Goal: Task Accomplishment & Management: Manage account settings

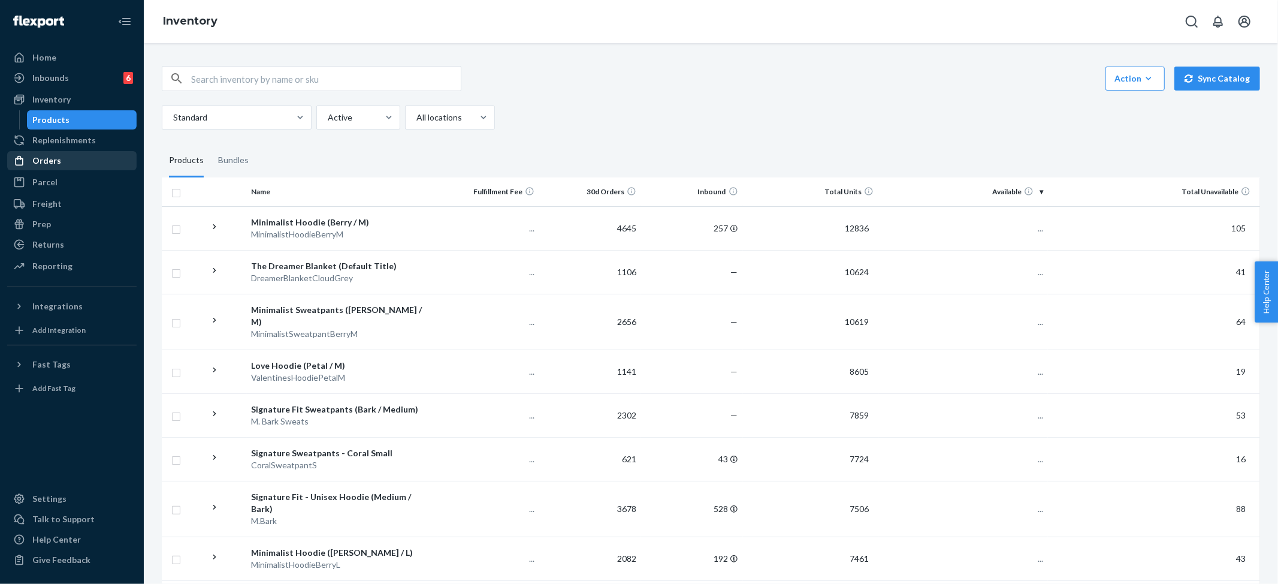
click at [53, 159] on div "Orders" at bounding box center [46, 161] width 29 height 12
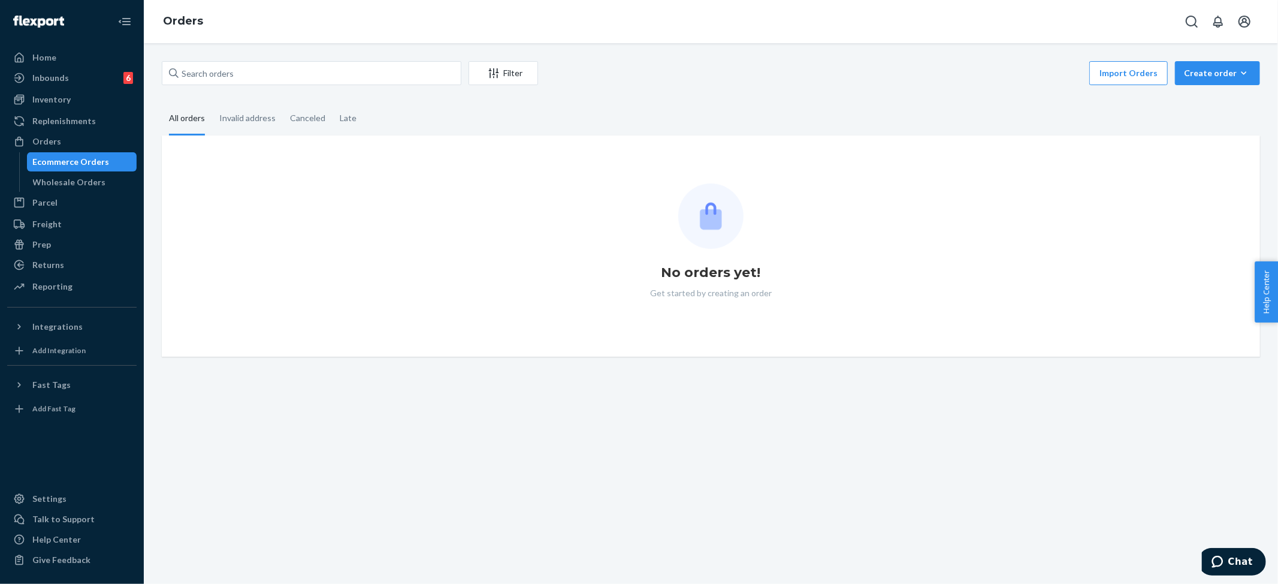
drag, startPoint x: 222, startPoint y: 56, endPoint x: 220, endPoint y: 68, distance: 11.4
click at [222, 56] on div "Filter Import Orders Create order Ecommerce order Removal order All orders Inva…" at bounding box center [711, 313] width 1134 height 540
click at [220, 68] on input "text" at bounding box center [312, 73] width 300 height 24
paste input "#254442711"
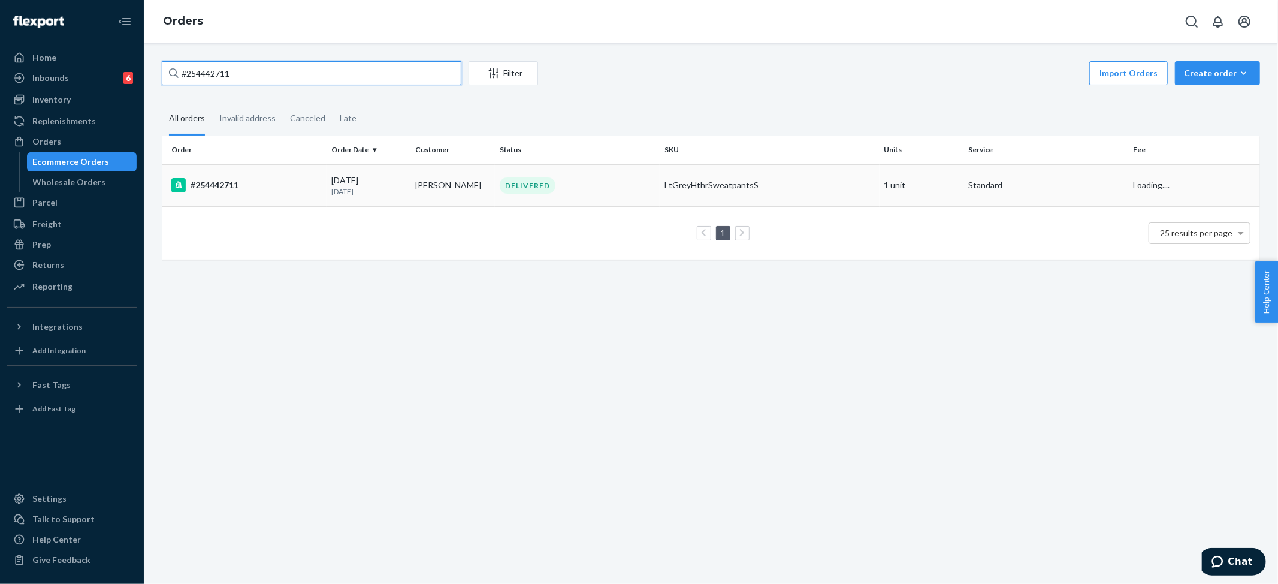
type input "#254442711"
click at [674, 179] on div "LtGreyHthrSweatpantsS" at bounding box center [769, 185] width 210 height 12
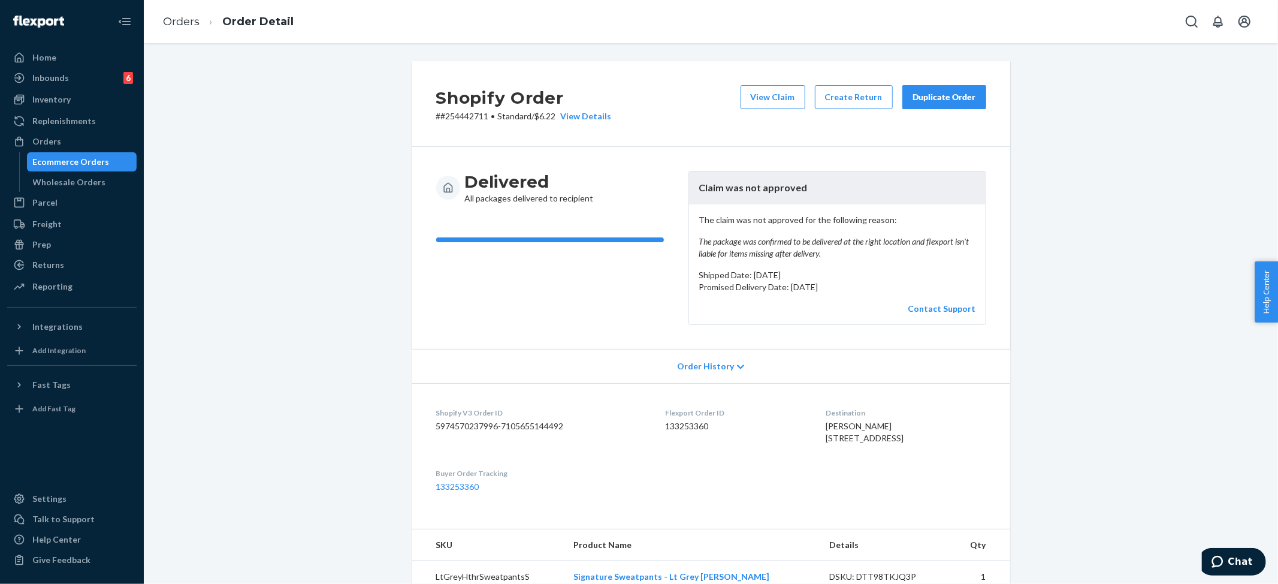
click at [1072, 91] on div "Shopify Order # #254442711 • Standard / $6.22 View Details View Claim Create Re…" at bounding box center [711, 461] width 1116 height 801
click at [934, 96] on div "Duplicate Order" at bounding box center [945, 97] width 64 height 12
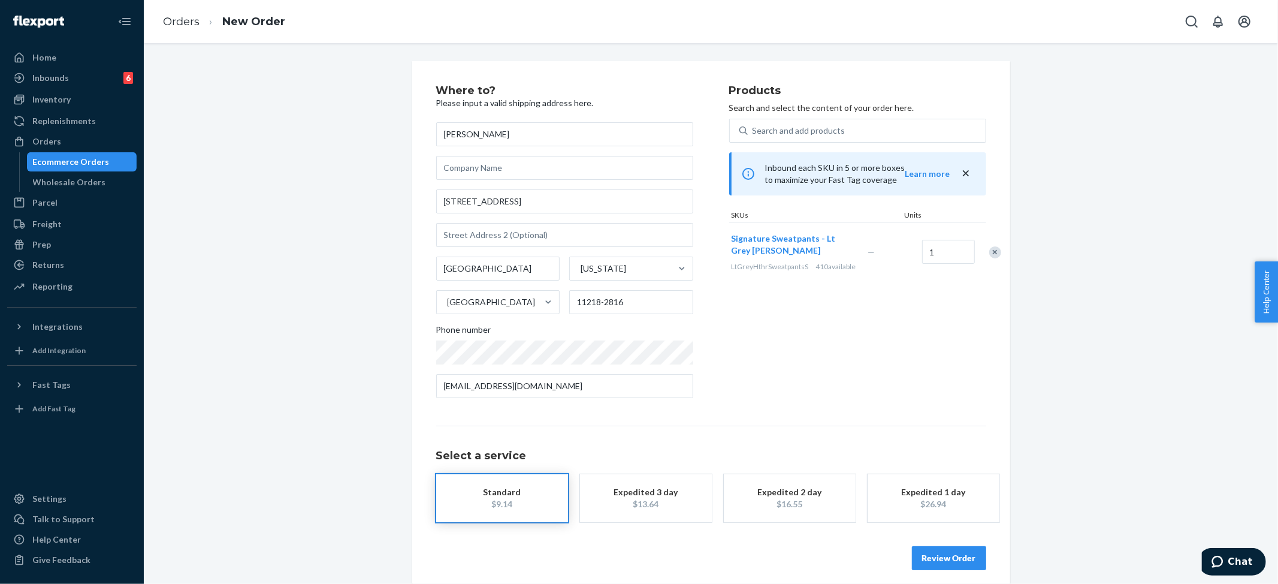
click at [935, 555] on button "Review Order" at bounding box center [949, 558] width 74 height 24
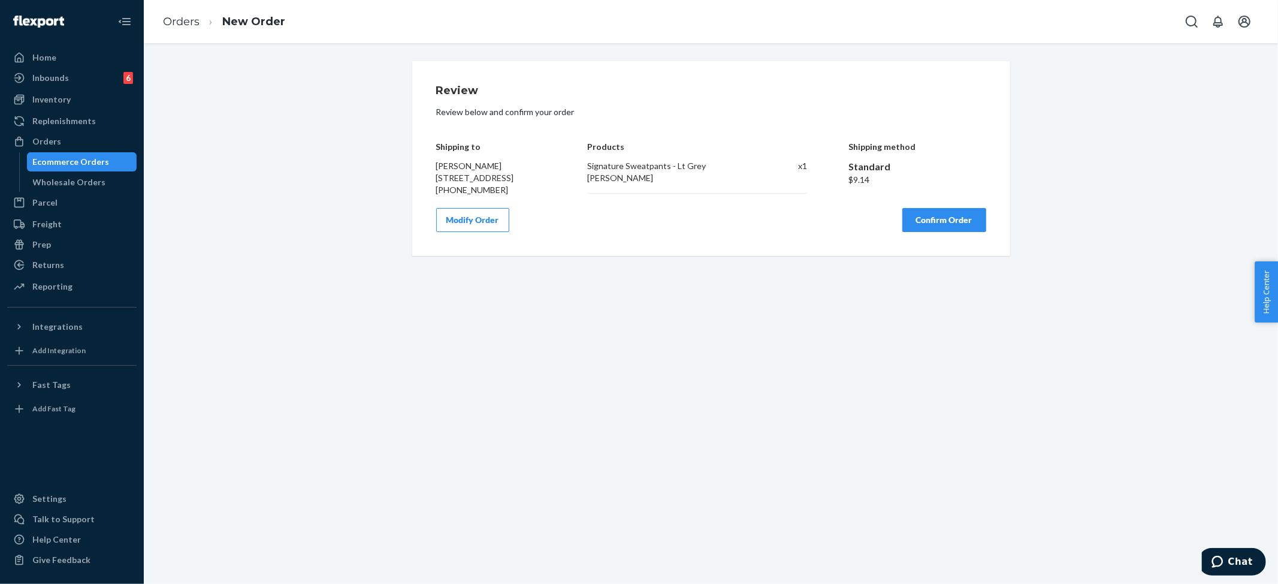
click at [705, 165] on div "Signature Sweatpants - Lt Grey Heather Small" at bounding box center [673, 172] width 173 height 24
copy div "Signature Sweatpants - Lt Grey Heather Small"
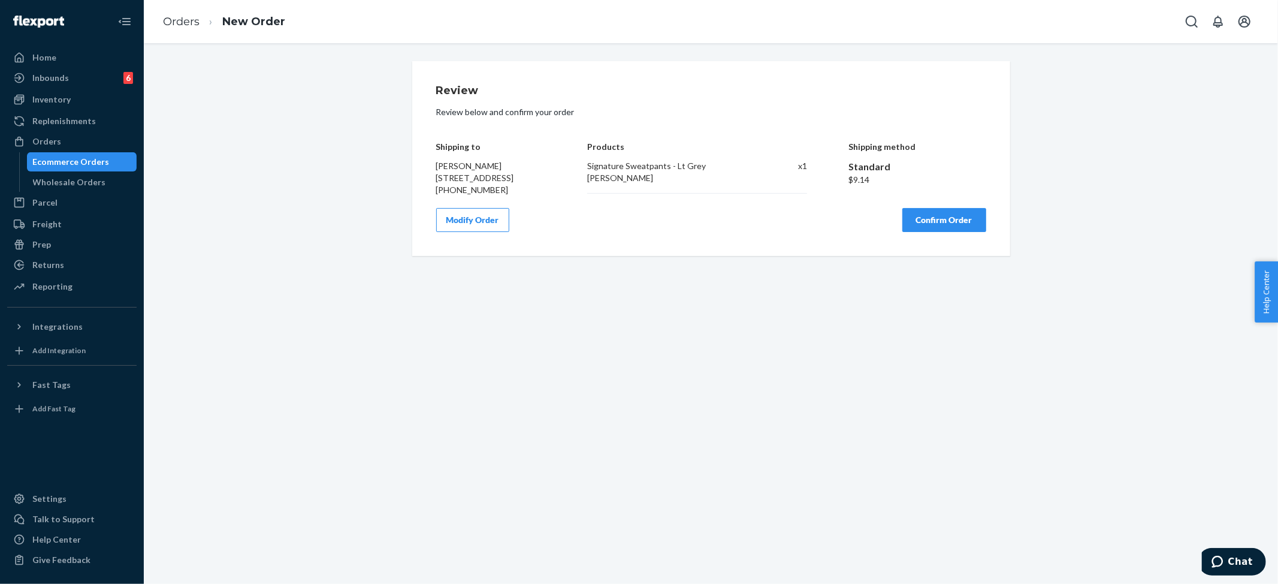
click at [695, 225] on div "Modify Order Confirm Order" at bounding box center [711, 220] width 550 height 24
click at [935, 231] on button "Confirm Order" at bounding box center [944, 220] width 84 height 24
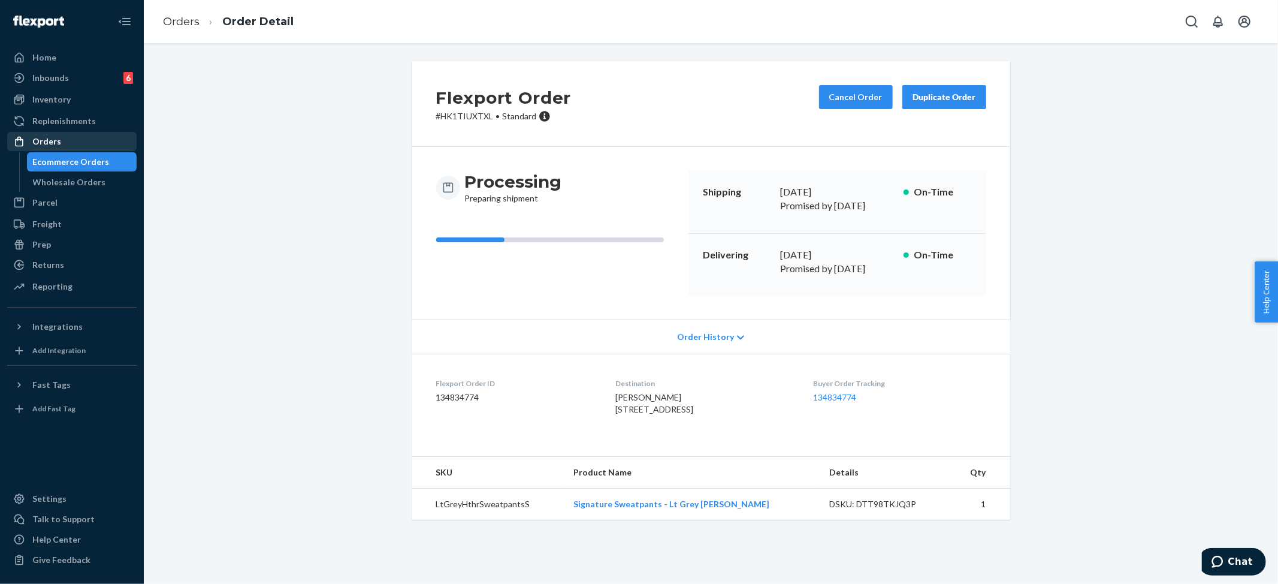
click at [44, 143] on div "Orders" at bounding box center [46, 141] width 29 height 12
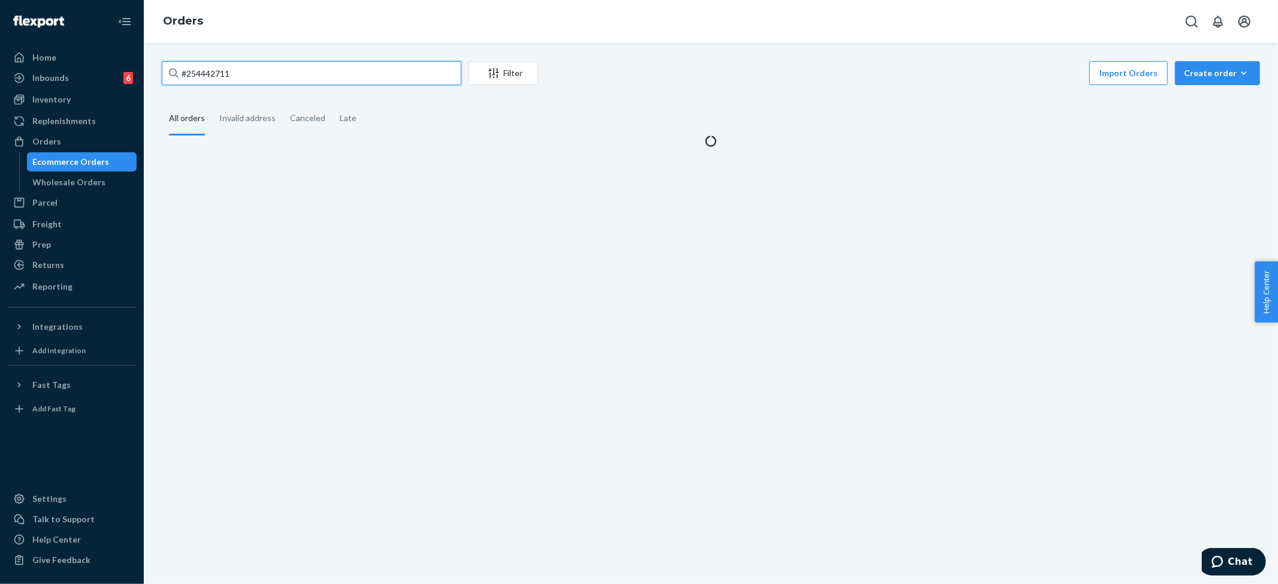
click at [238, 75] on input "#254442711" at bounding box center [312, 73] width 300 height 24
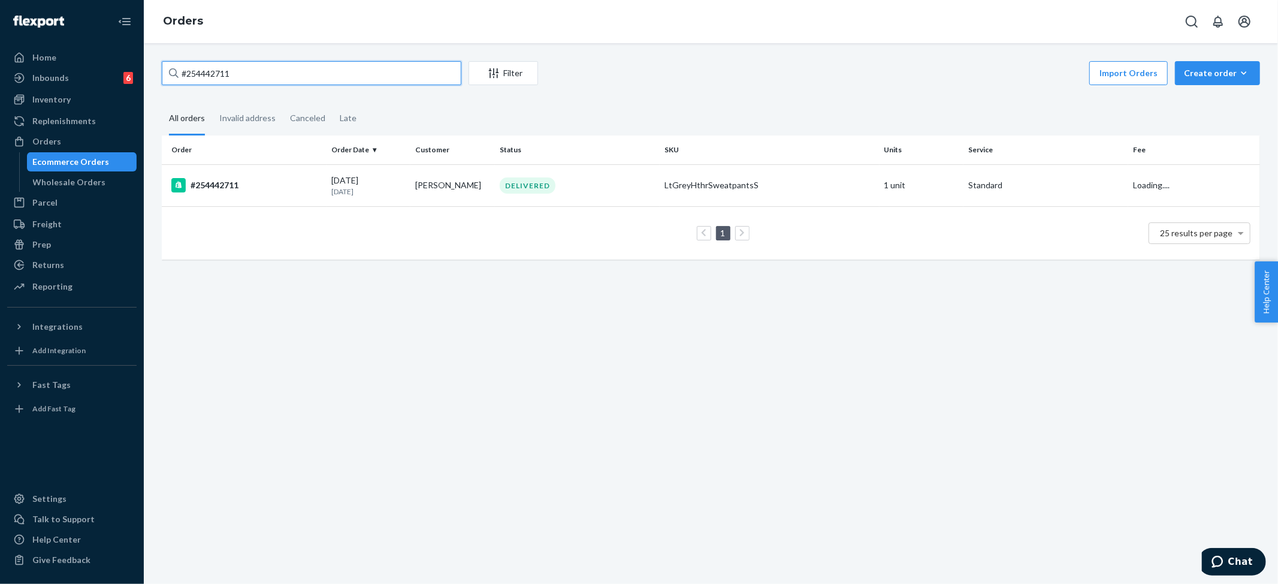
paste input "637914"
type input "#254637914"
click at [709, 185] on div "CloudPantsSteelM" at bounding box center [769, 185] width 210 height 12
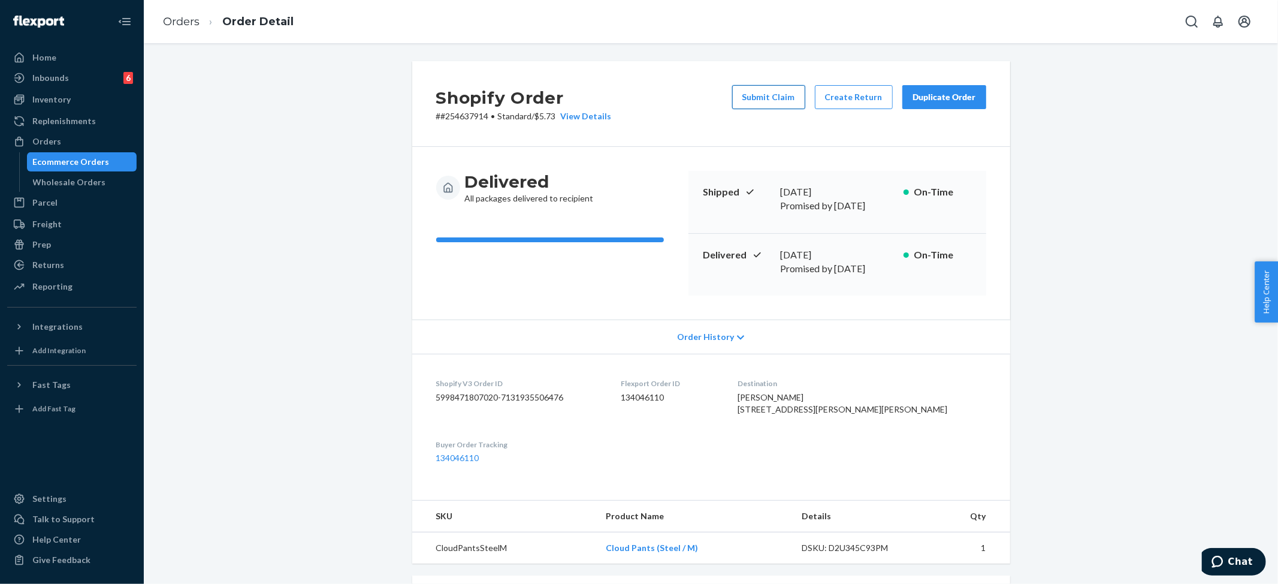
click at [772, 95] on button "Submit Claim" at bounding box center [768, 97] width 73 height 24
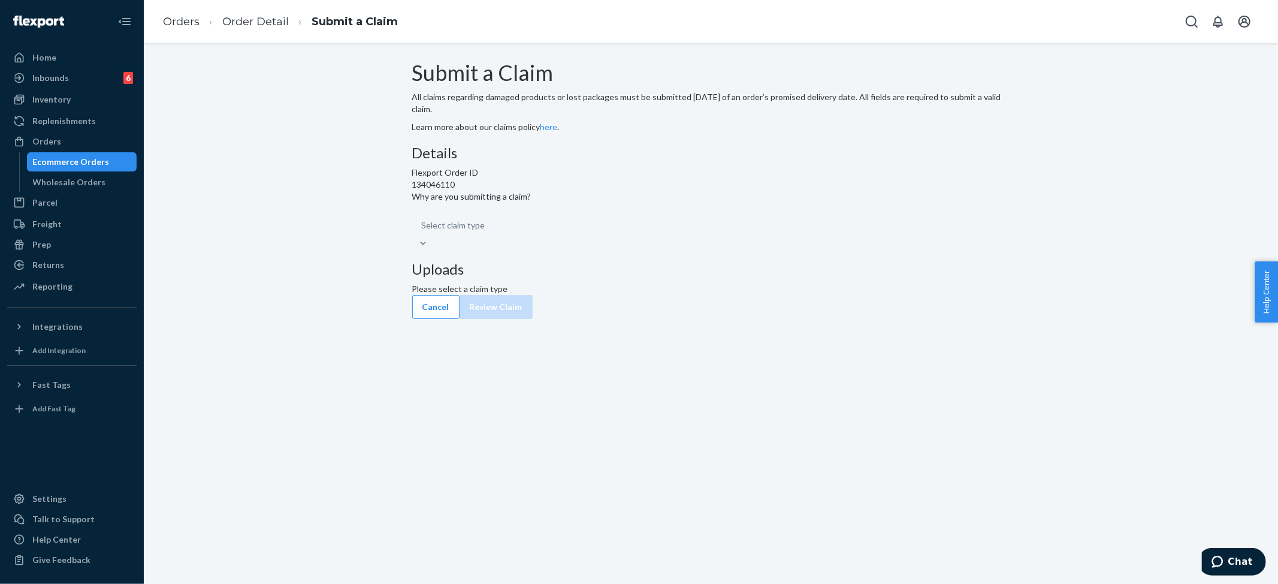
click at [566, 249] on div "Select claim type" at bounding box center [711, 231] width 598 height 36
click at [486, 232] on div "Select claim type" at bounding box center [454, 226] width 64 height 12
click at [424, 232] on input "Why are you submitting a claim? Select claim type" at bounding box center [422, 226] width 1 height 12
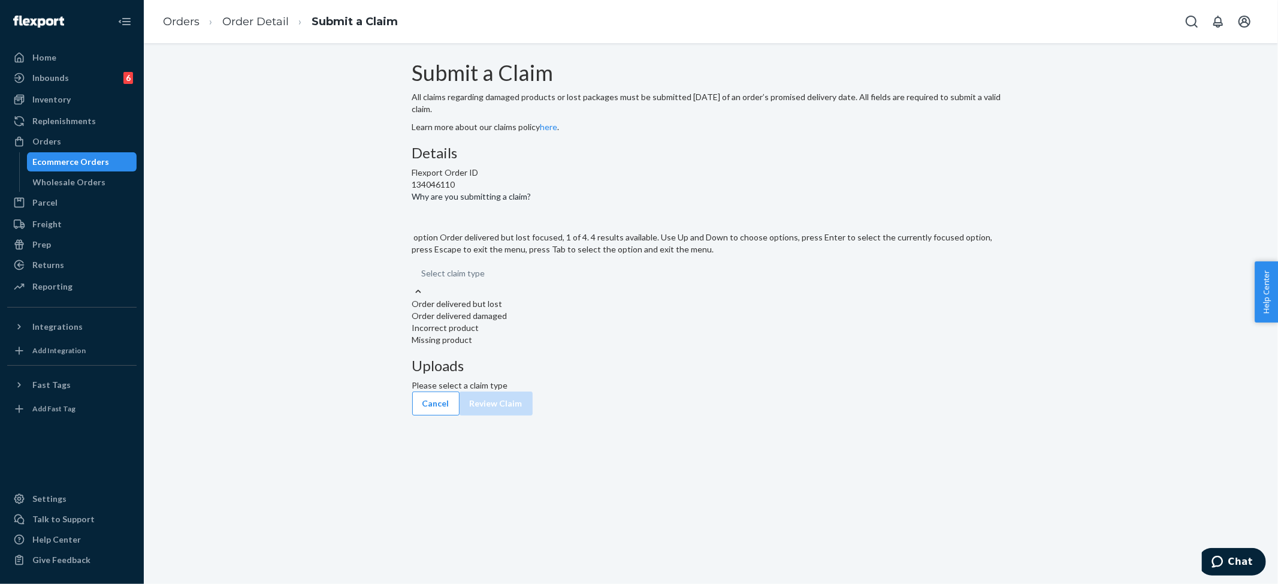
click at [590, 310] on div "Order delivered but lost" at bounding box center [711, 304] width 598 height 12
click at [423, 279] on input "Why are you submitting a claim? option Order delivered but lost focused, 1 of 4…" at bounding box center [422, 273] width 1 height 12
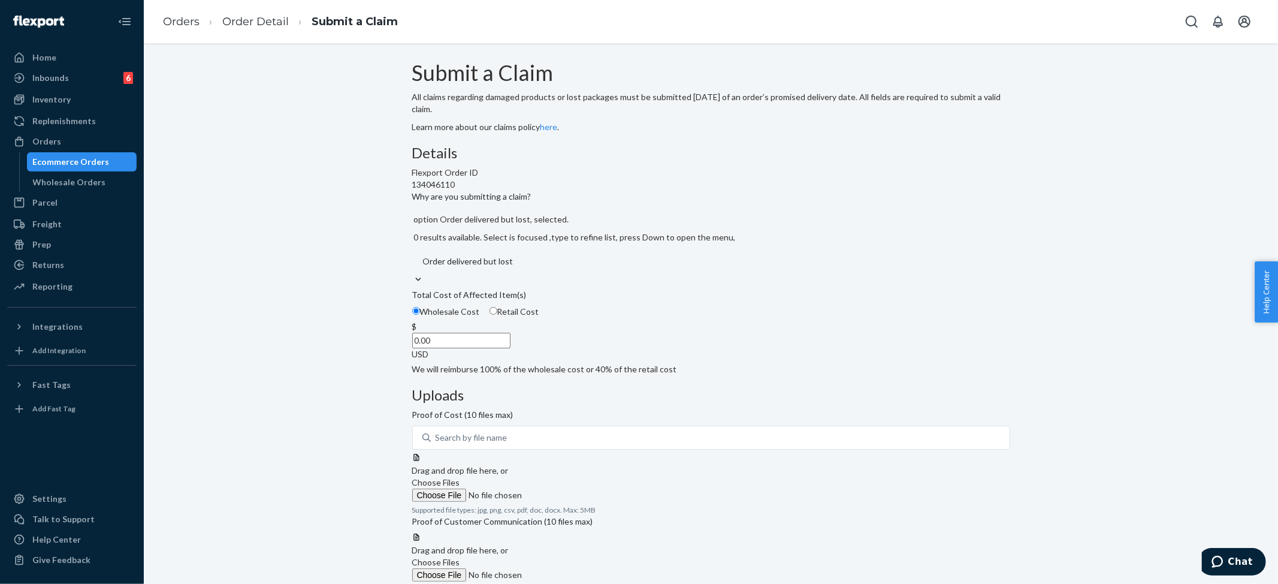
click at [510, 348] on input "0.00" at bounding box center [461, 341] width 98 height 16
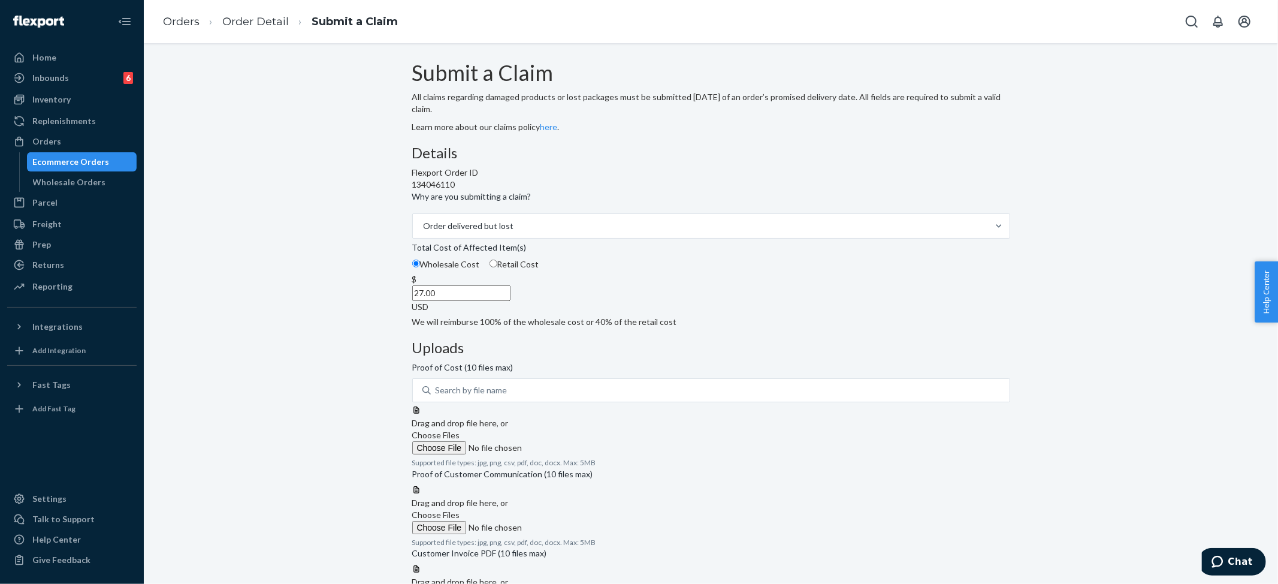
type input "27.00"
click at [575, 429] on label "Choose Files" at bounding box center [493, 441] width 163 height 25
click at [575, 441] on input "Choose Files" at bounding box center [493, 447] width 163 height 13
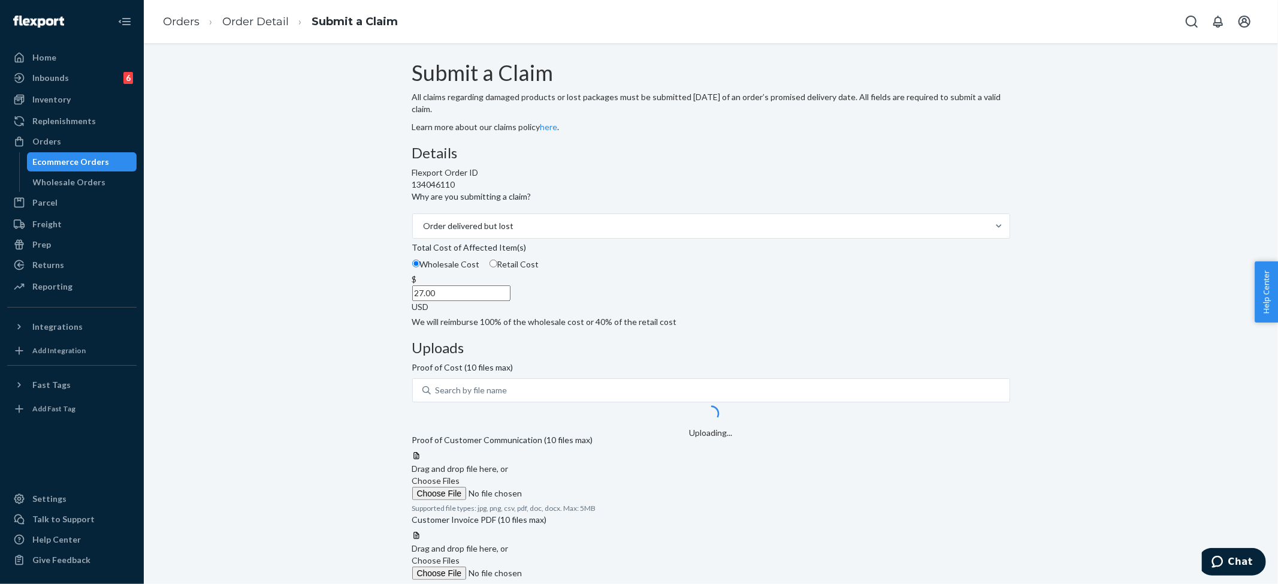
click at [460, 485] on span "Choose Files" at bounding box center [436, 480] width 48 height 10
click at [575, 492] on input "Choose Files" at bounding box center [493, 493] width 163 height 13
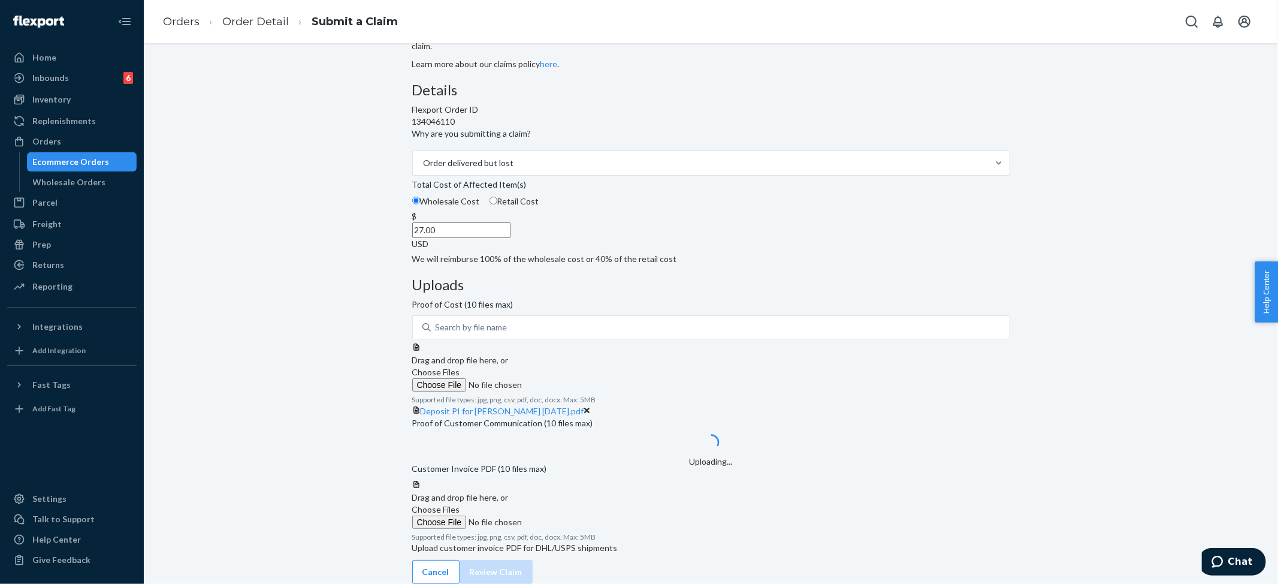
scroll to position [232, 0]
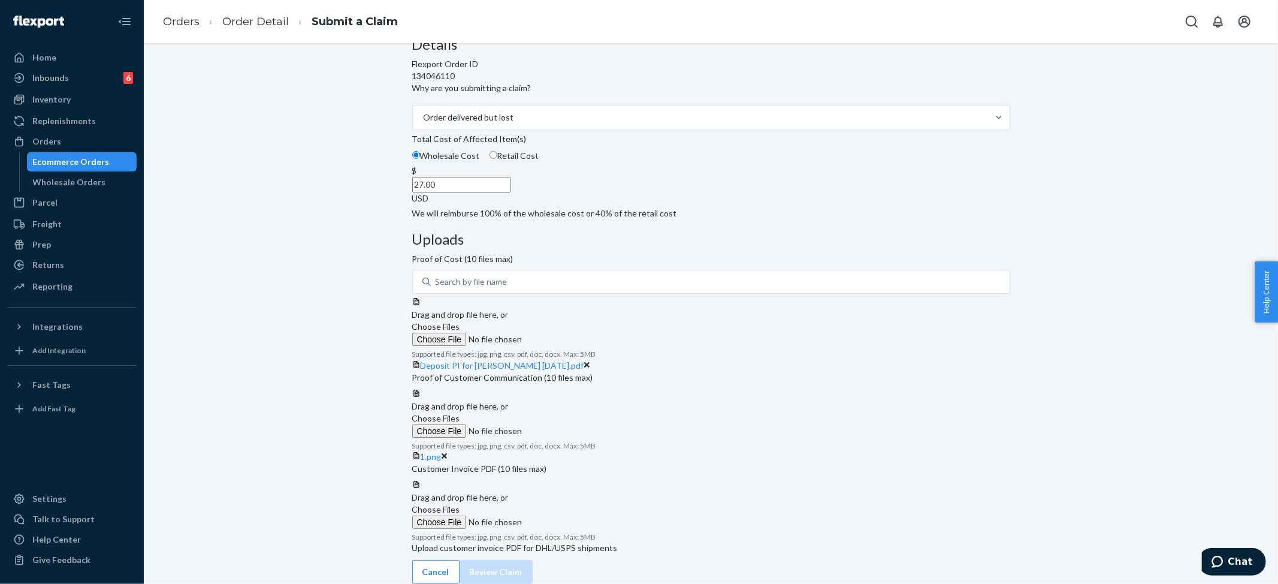
click at [460, 413] on span "Choose Files" at bounding box center [436, 418] width 48 height 10
click at [575, 424] on input "Choose Files" at bounding box center [493, 430] width 163 height 13
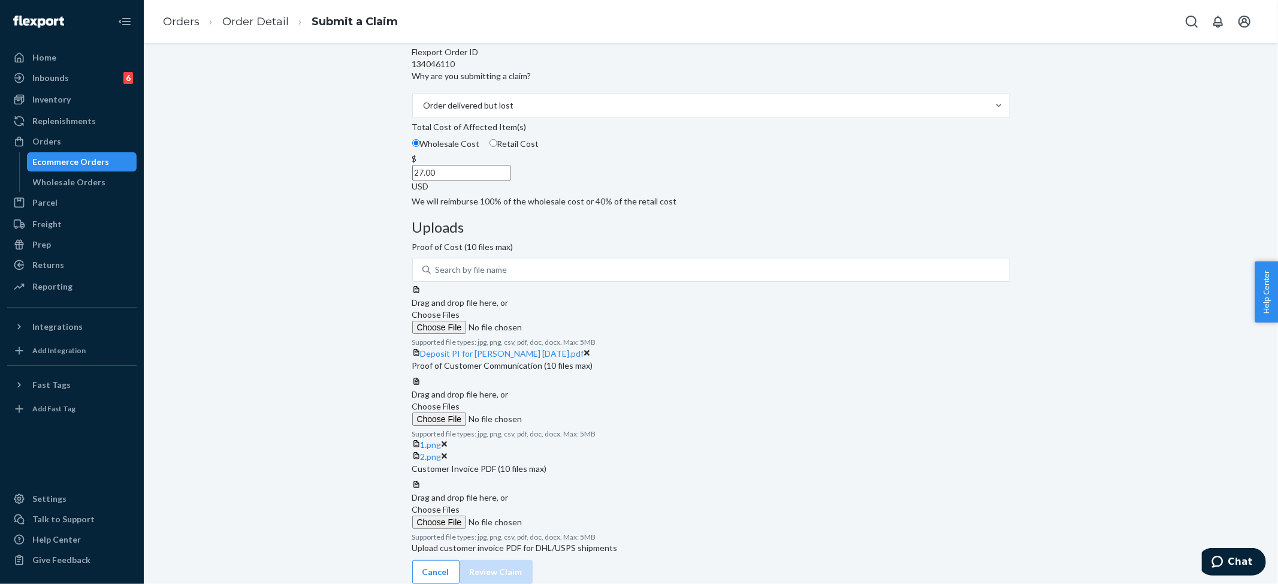
click at [460, 514] on span "Choose Files" at bounding box center [436, 509] width 48 height 10
click at [575, 528] on input "Choose Files" at bounding box center [493, 521] width 163 height 13
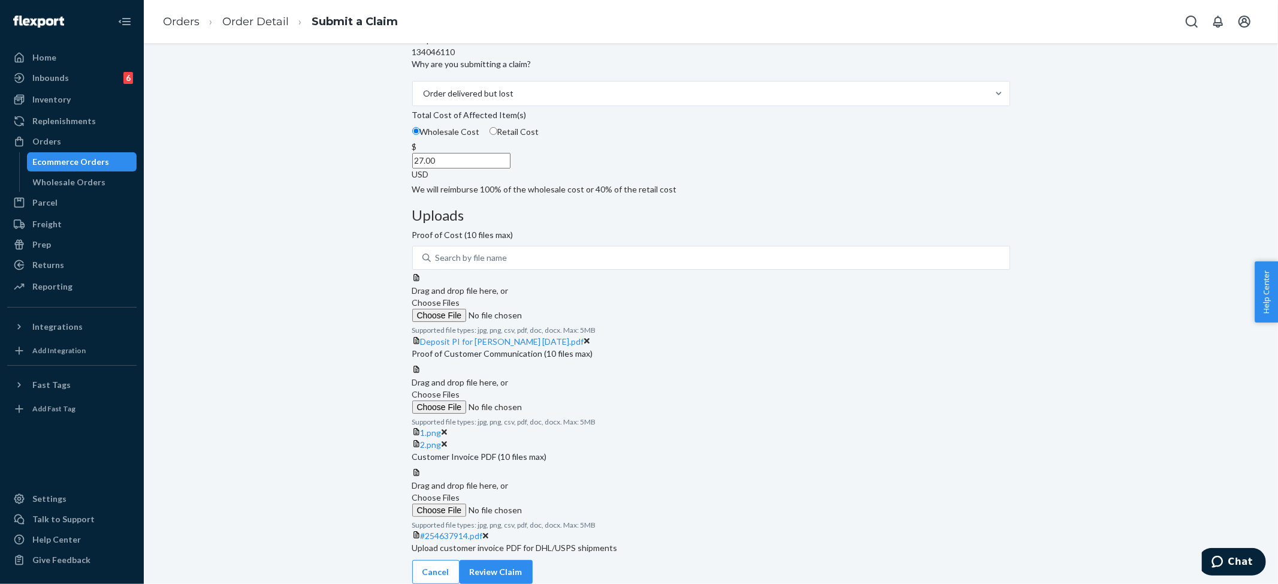
scroll to position [374, 0]
click at [533, 562] on button "Review Claim" at bounding box center [496, 572] width 73 height 24
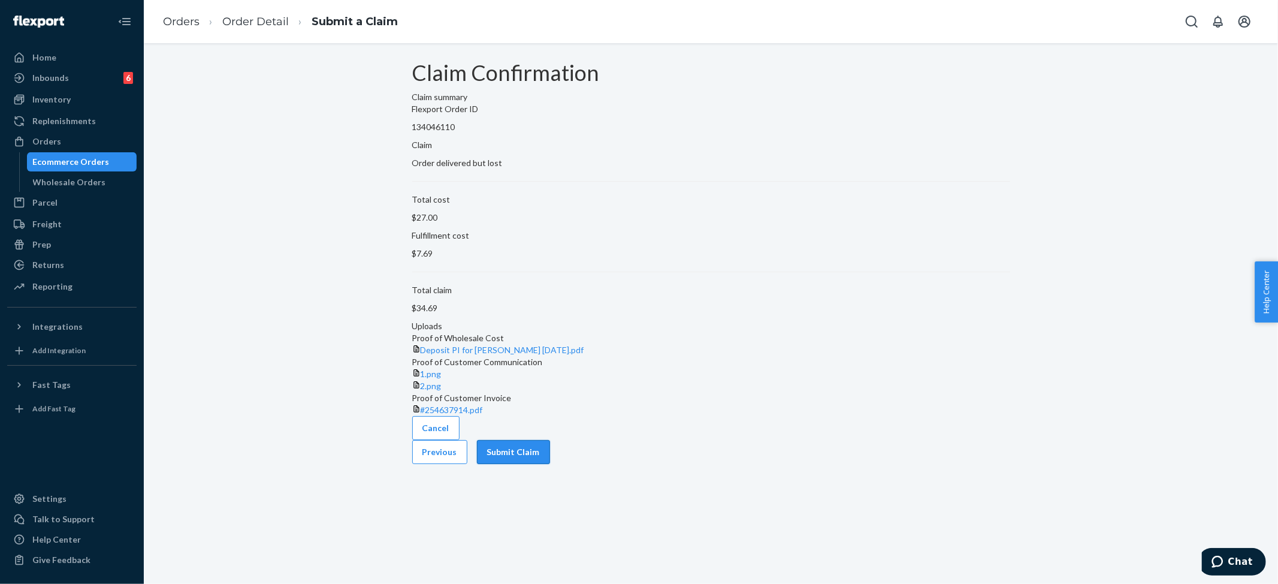
click at [550, 464] on button "Submit Claim" at bounding box center [513, 452] width 73 height 24
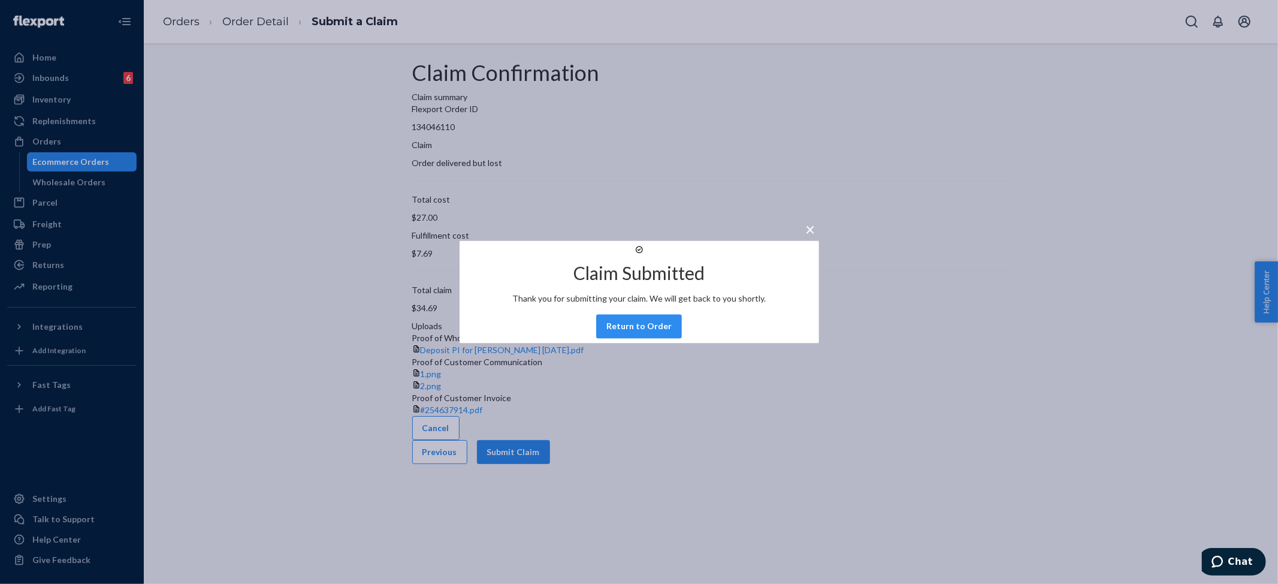
click at [806, 219] on span "×" at bounding box center [811, 229] width 10 height 20
click at [44, 140] on div "Orders" at bounding box center [46, 141] width 29 height 12
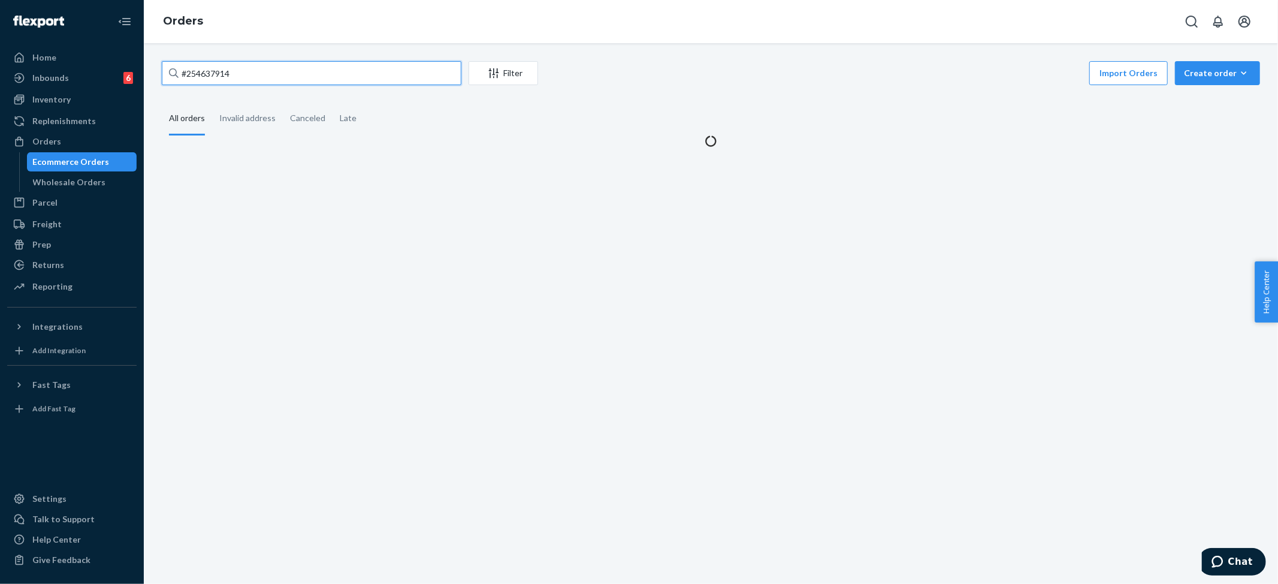
click at [247, 77] on input "#254637914" at bounding box center [312, 73] width 300 height 24
paste input "581531"
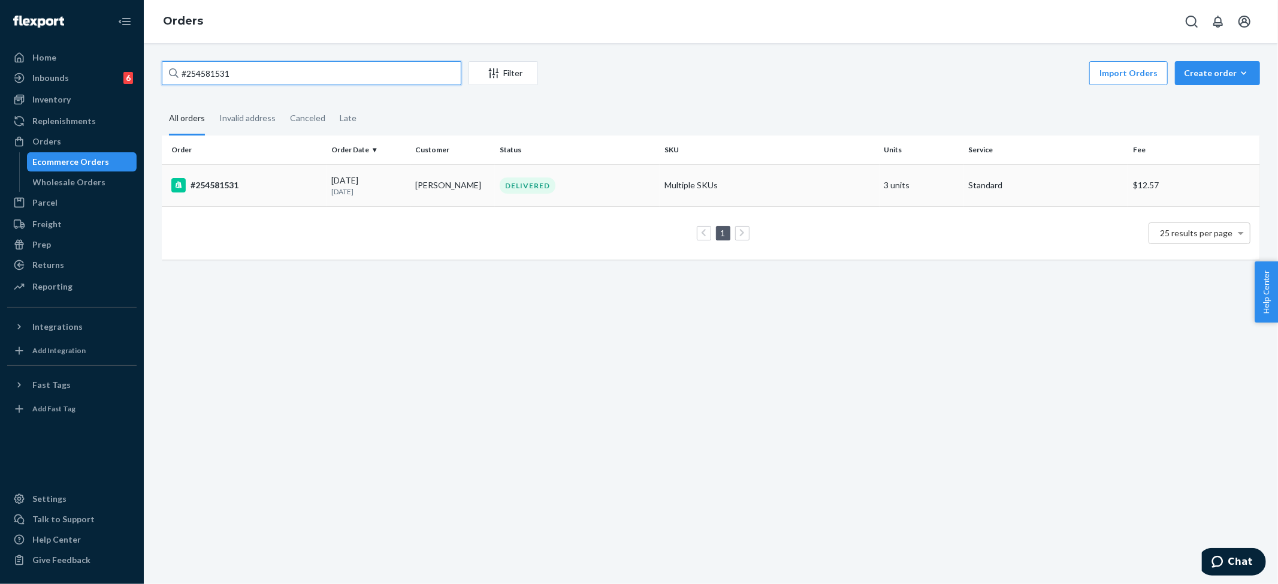
type input "#254581531"
click at [760, 179] on td "Multiple SKUs" at bounding box center [770, 185] width 220 height 42
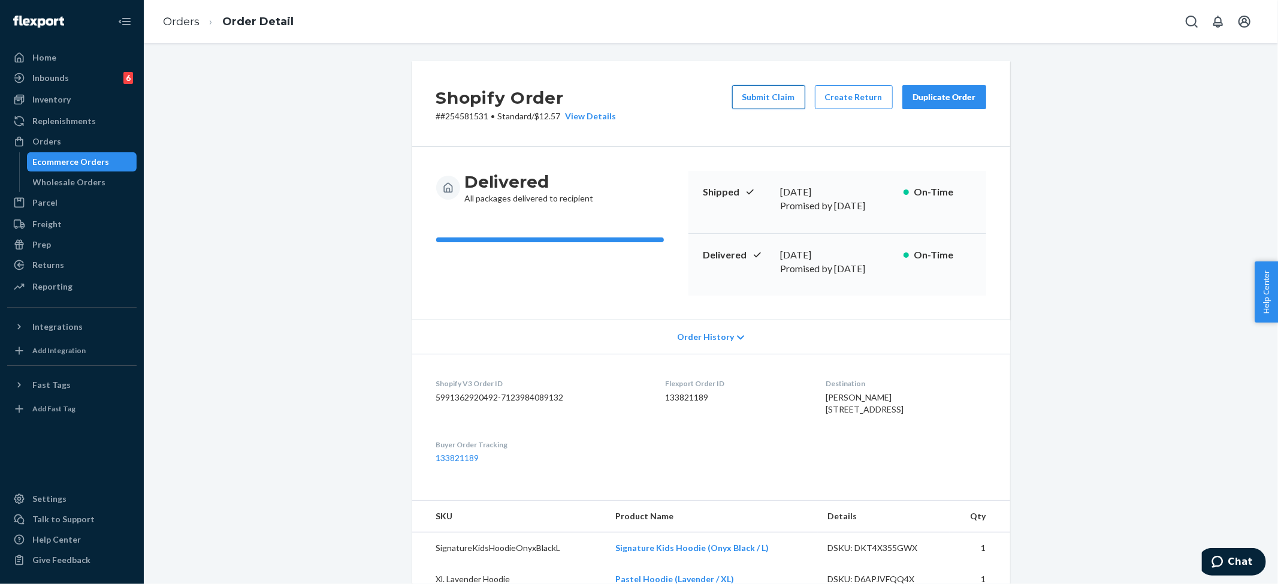
click at [769, 96] on button "Submit Claim" at bounding box center [768, 97] width 73 height 24
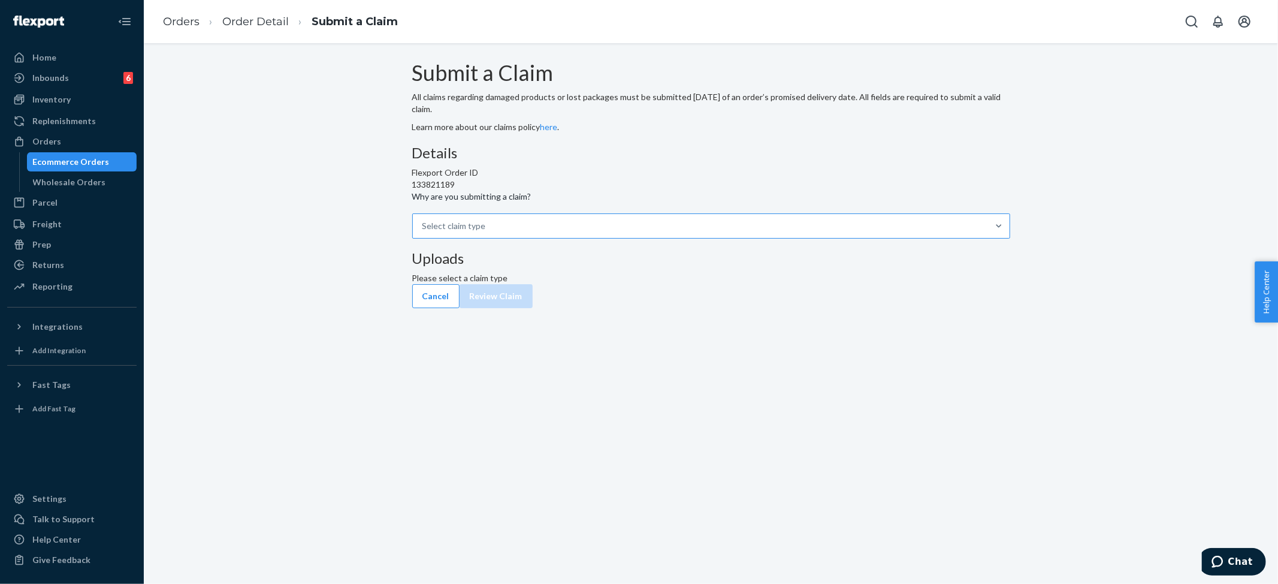
click at [588, 238] on div "Select claim type" at bounding box center [700, 226] width 575 height 24
click at [424, 232] on input "Why are you submitting a claim? Select claim type" at bounding box center [422, 226] width 1 height 12
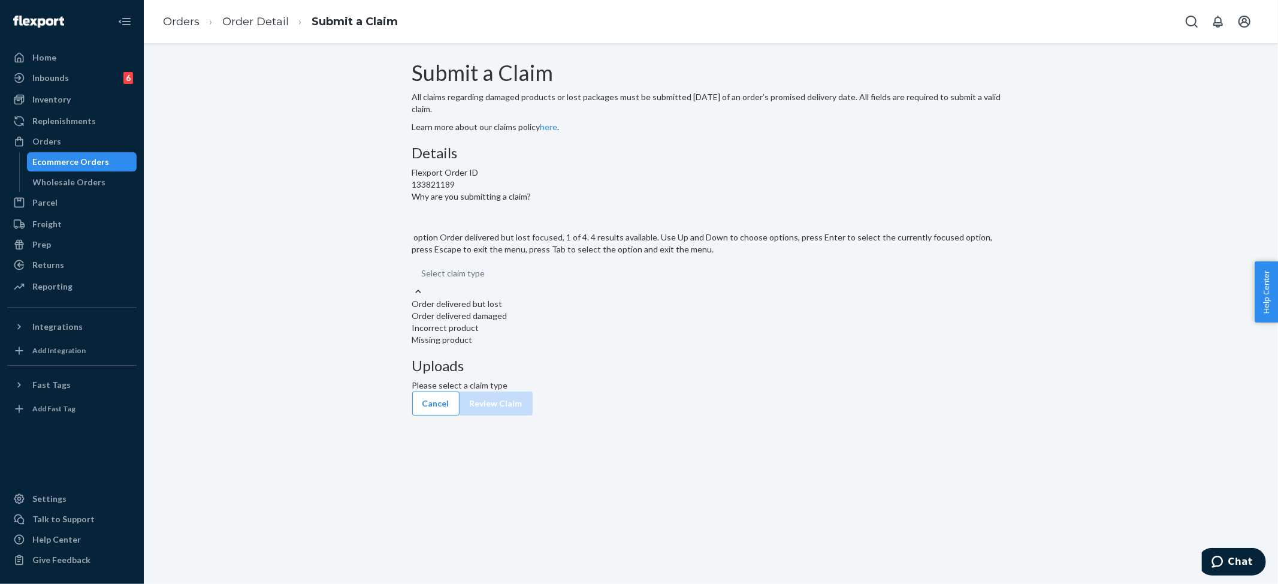
click at [572, 310] on div "Order delivered but lost" at bounding box center [711, 304] width 598 height 12
click at [423, 279] on input "Why are you submitting a claim? option Order delivered but lost focused, 1 of 4…" at bounding box center [422, 273] width 1 height 12
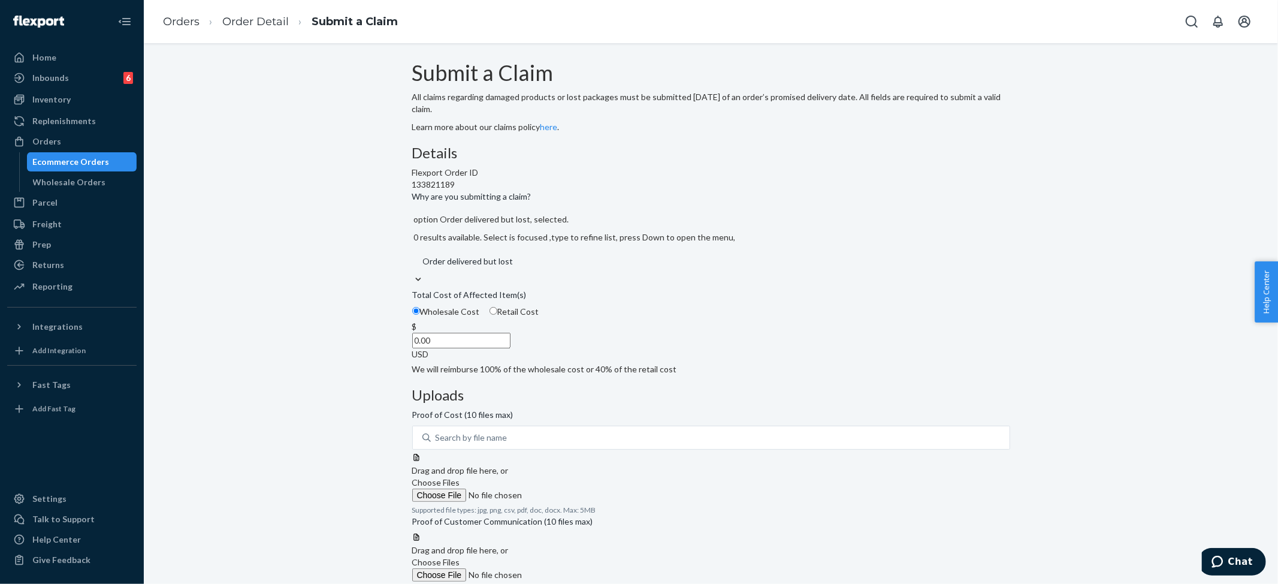
click at [573, 273] on div "Order delivered but lost" at bounding box center [711, 261] width 598 height 24
click at [423, 267] on input "Why are you submitting a claim? option Order delivered but lost, selected. 0 re…" at bounding box center [422, 261] width 1 height 12
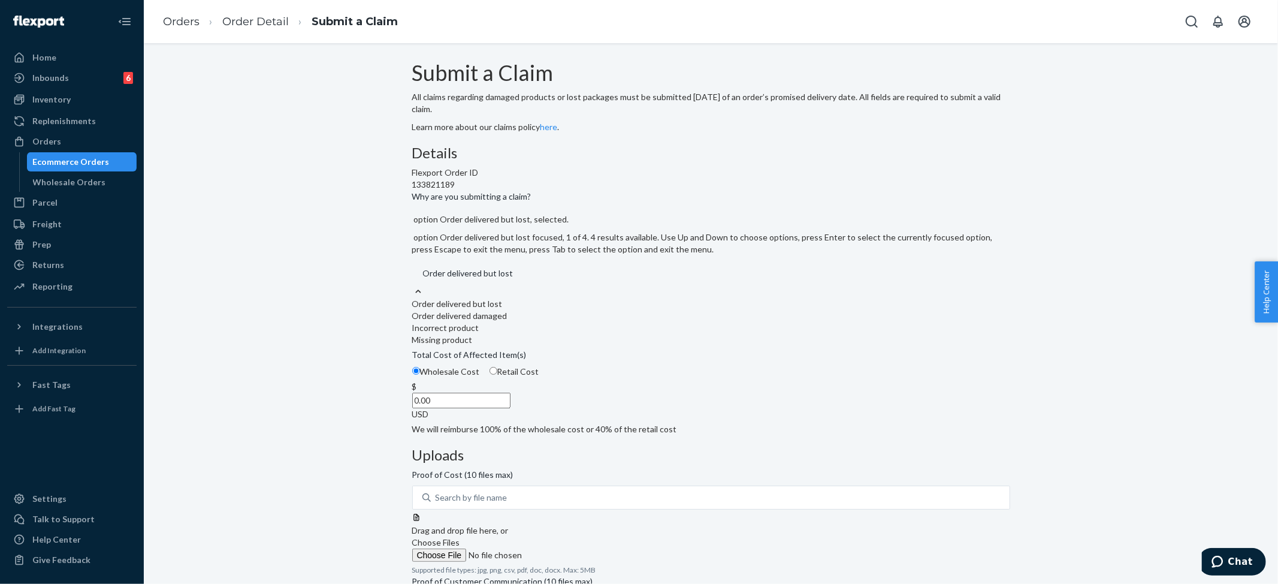
click at [581, 191] on div "Flexport Order ID 133821189" at bounding box center [711, 179] width 598 height 24
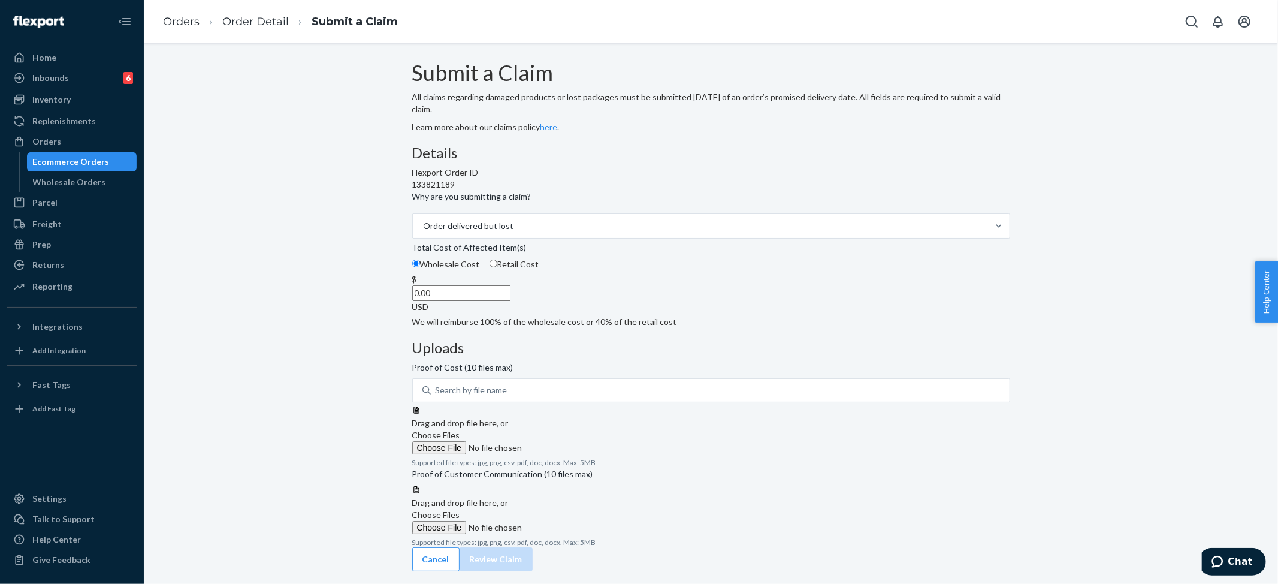
click at [510, 301] on input "0.00" at bounding box center [461, 293] width 98 height 16
type input "121.00"
click at [460, 430] on span "Choose Files" at bounding box center [436, 435] width 48 height 10
click at [575, 441] on input "Choose Files" at bounding box center [493, 447] width 163 height 13
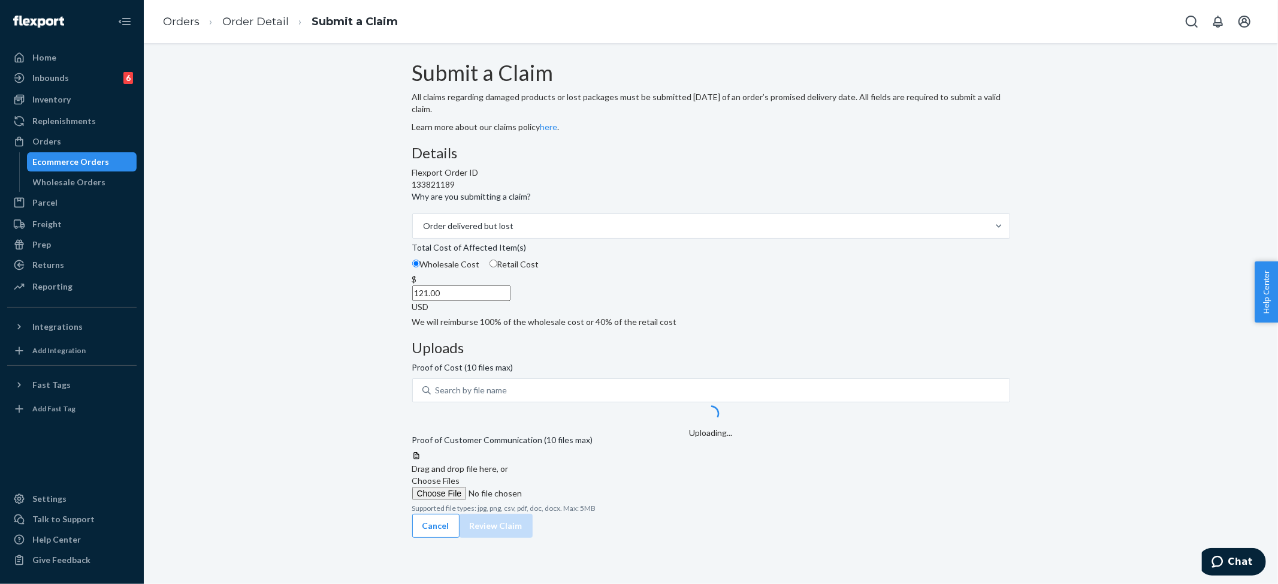
click at [460, 485] on span "Choose Files" at bounding box center [436, 480] width 48 height 10
click at [575, 493] on input "Choose Files" at bounding box center [493, 493] width 163 height 13
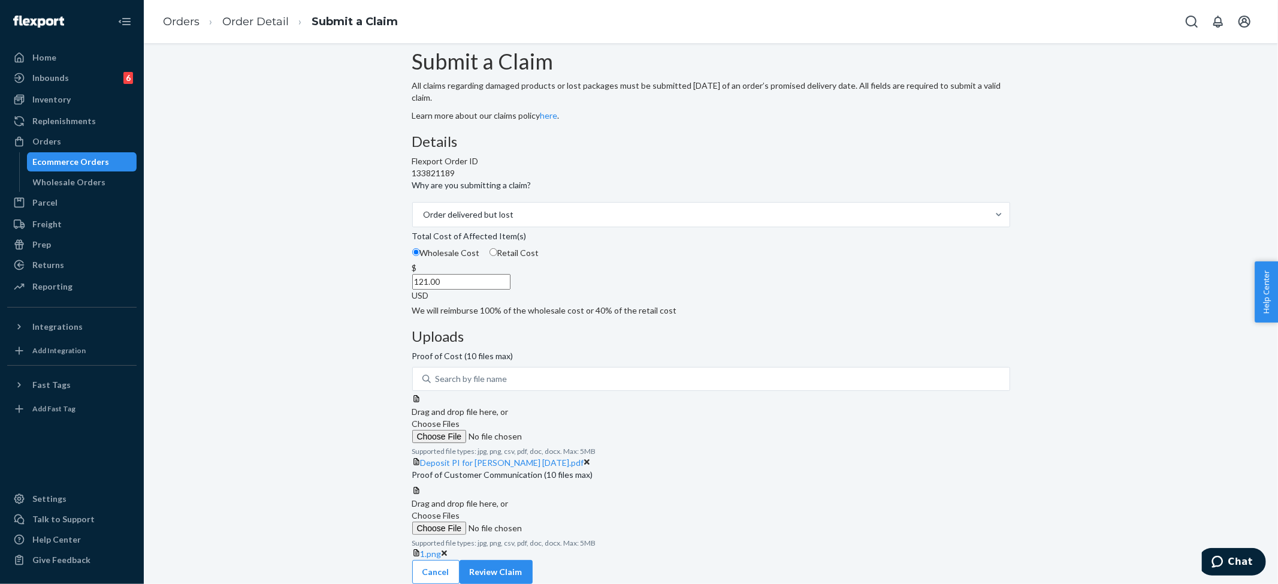
click at [460, 518] on span "Choose Files" at bounding box center [436, 515] width 48 height 10
click at [575, 521] on input "Choose Files" at bounding box center [493, 527] width 163 height 13
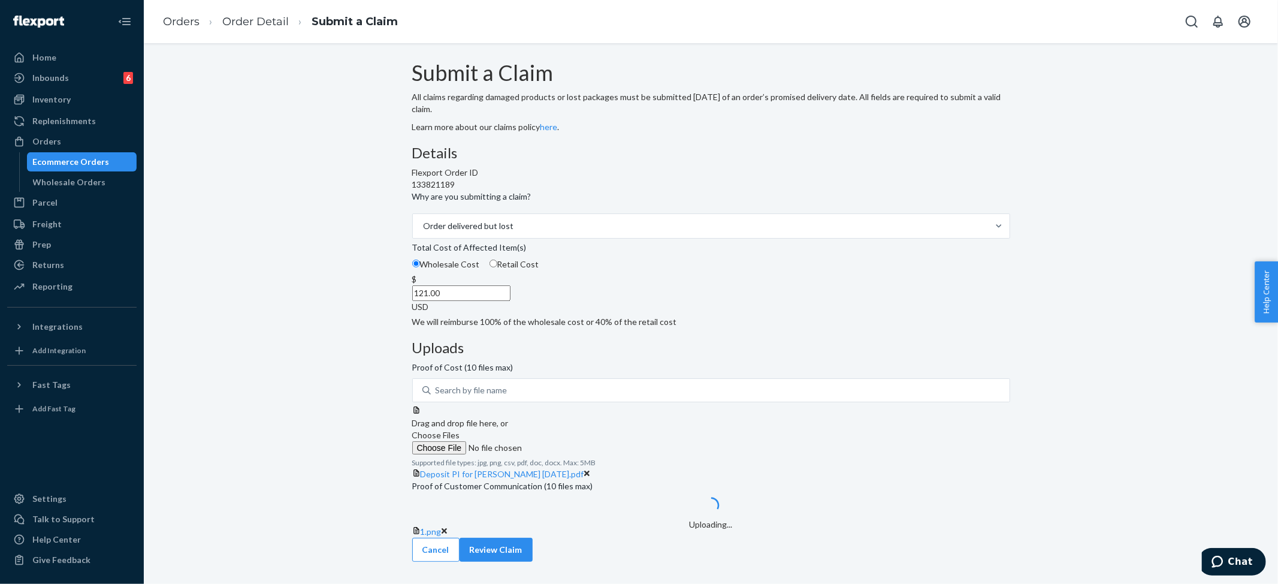
click at [460, 430] on span "Choose Files" at bounding box center [436, 435] width 48 height 10
click at [575, 441] on input "Choose Files" at bounding box center [493, 447] width 163 height 13
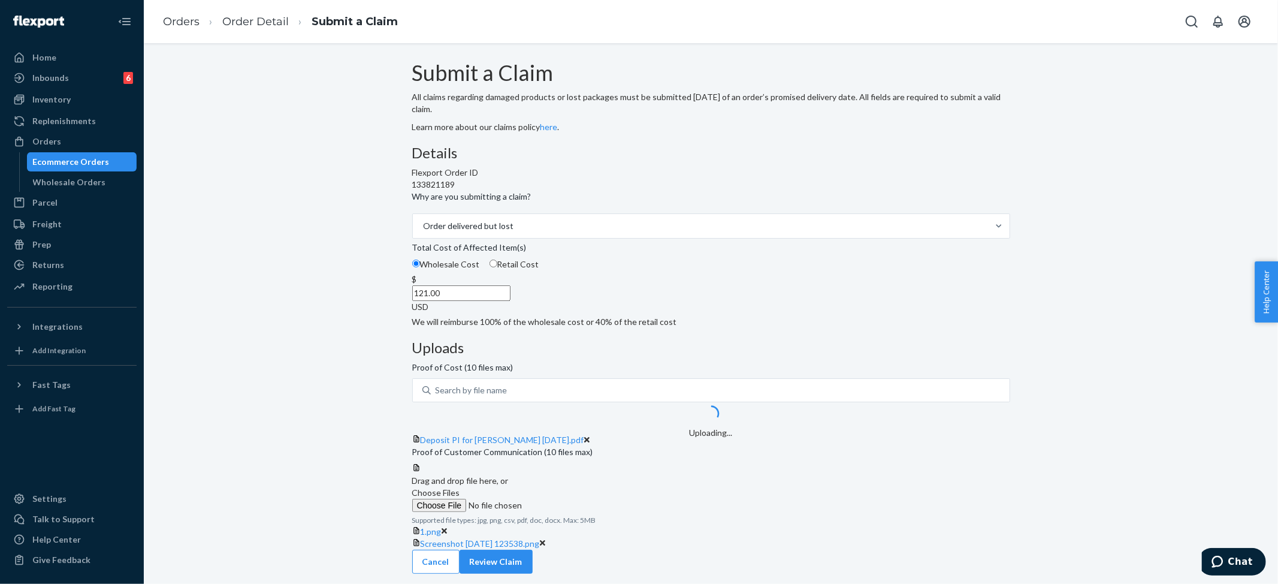
scroll to position [164, 0]
click at [460, 487] on span "Choose Files" at bounding box center [436, 492] width 48 height 10
click at [575, 499] on input "Choose Files" at bounding box center [493, 505] width 163 height 13
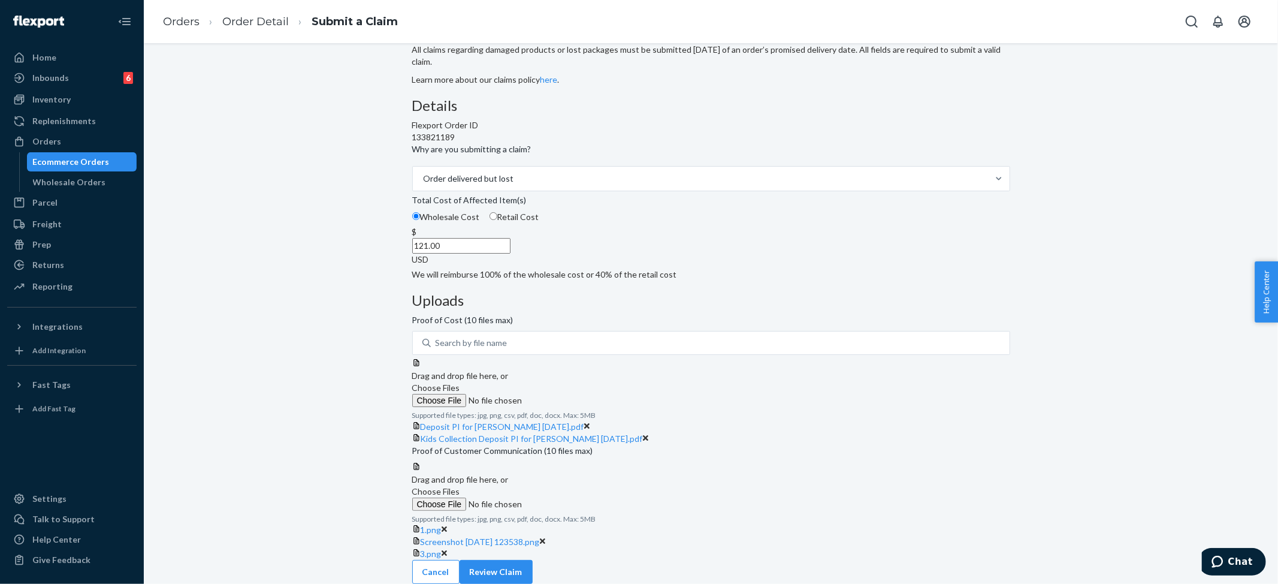
scroll to position [266, 0]
click at [460, 486] on span "Choose Files" at bounding box center [436, 491] width 48 height 10
click at [575, 497] on input "Choose Files" at bounding box center [493, 503] width 163 height 13
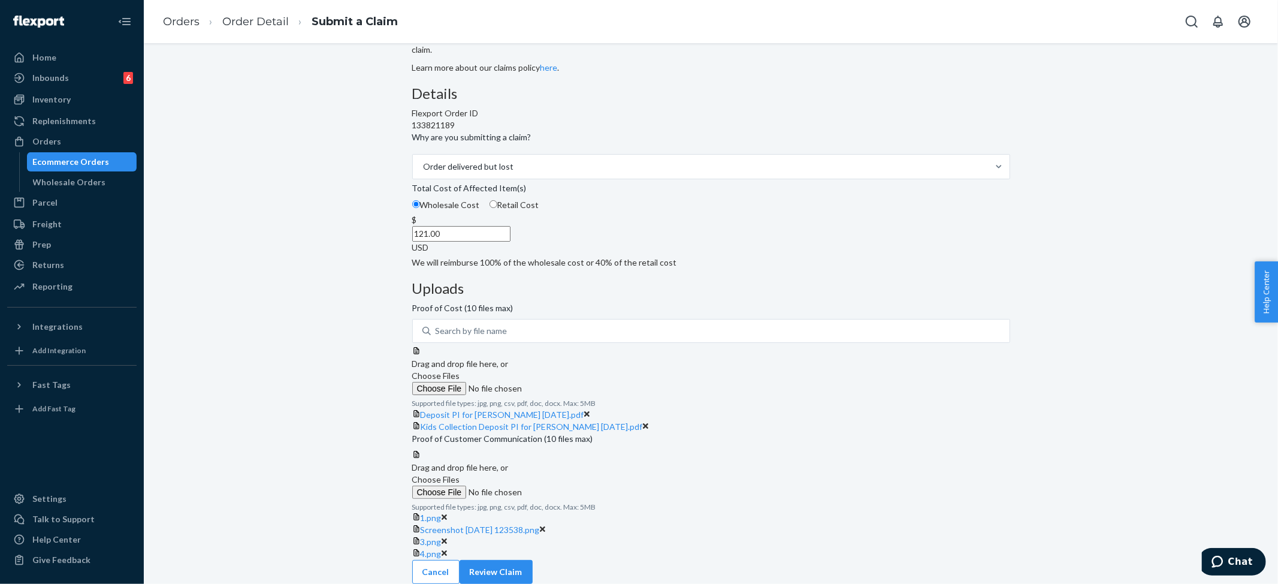
click at [460, 474] on span "Choose Files" at bounding box center [436, 479] width 48 height 10
click at [575, 485] on input "Choose Files" at bounding box center [493, 491] width 163 height 13
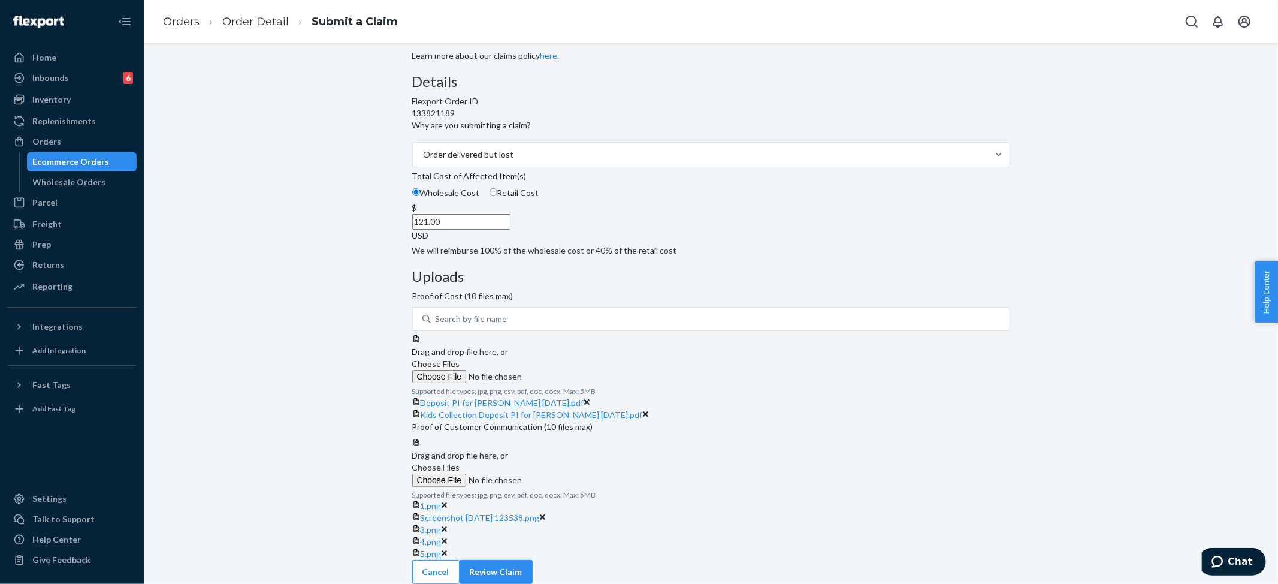
scroll to position [360, 0]
click at [533, 563] on button "Review Claim" at bounding box center [496, 572] width 73 height 24
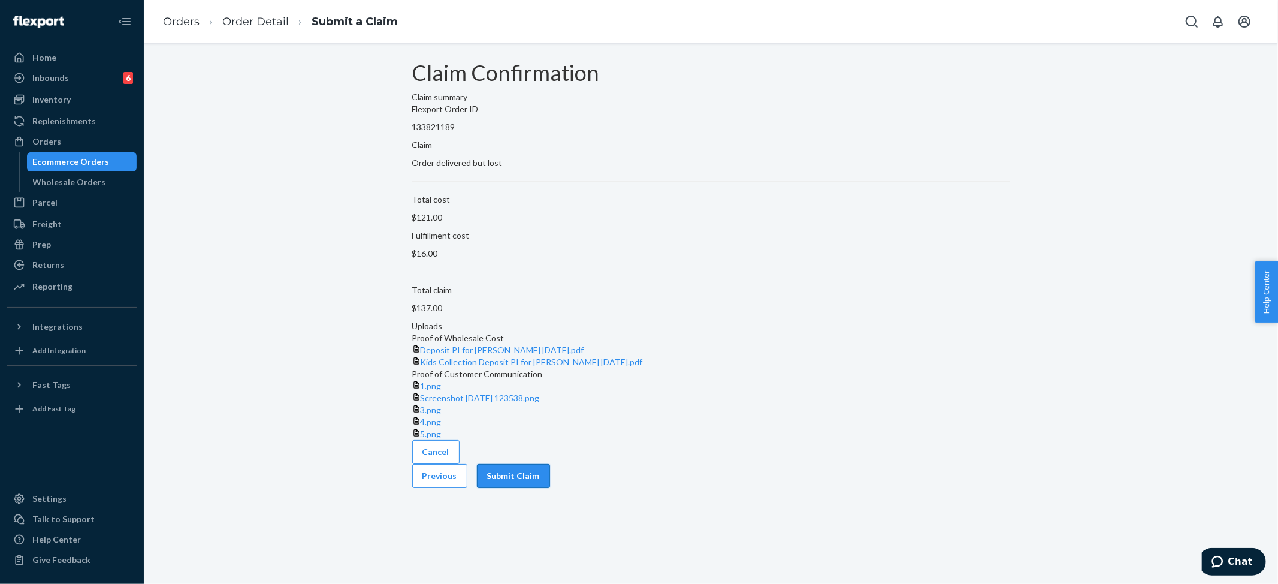
click at [550, 488] on button "Submit Claim" at bounding box center [513, 476] width 73 height 24
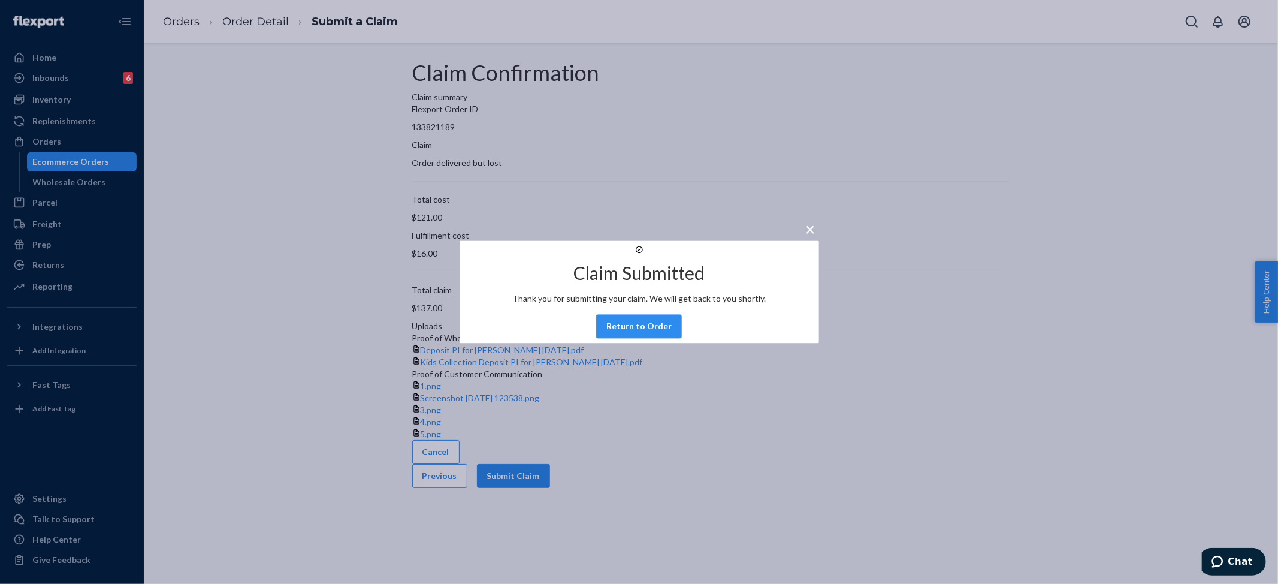
click at [56, 56] on div "× Claim Submitted Thank you for submitting your claim. We will get back to you …" at bounding box center [639, 292] width 1278 height 584
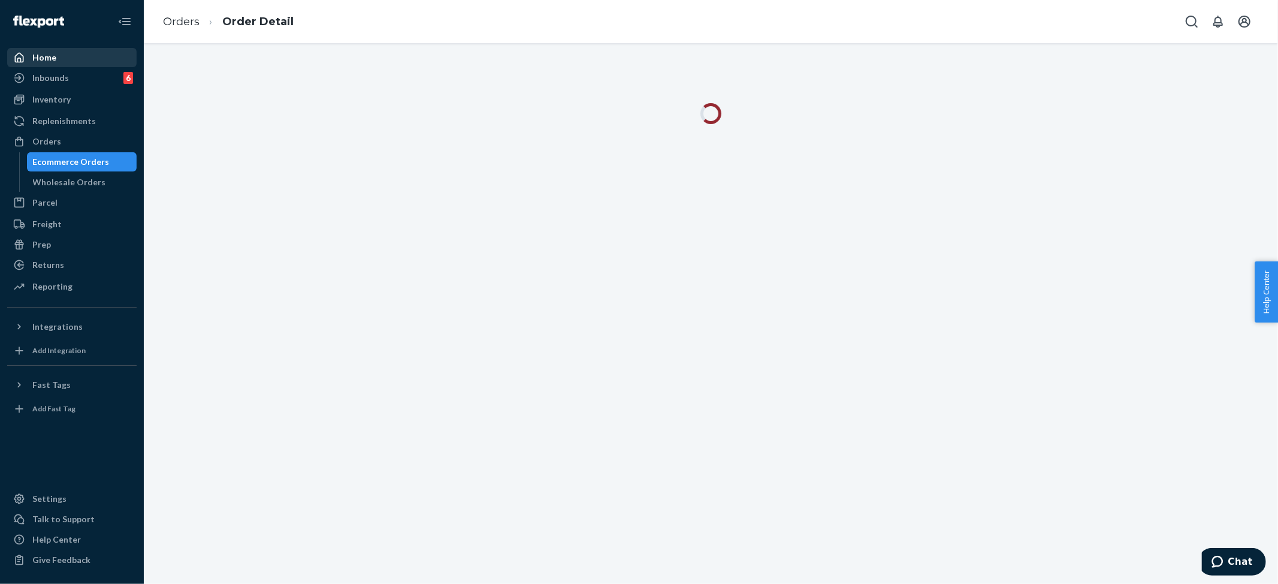
click at [41, 56] on div "Home" at bounding box center [44, 58] width 24 height 12
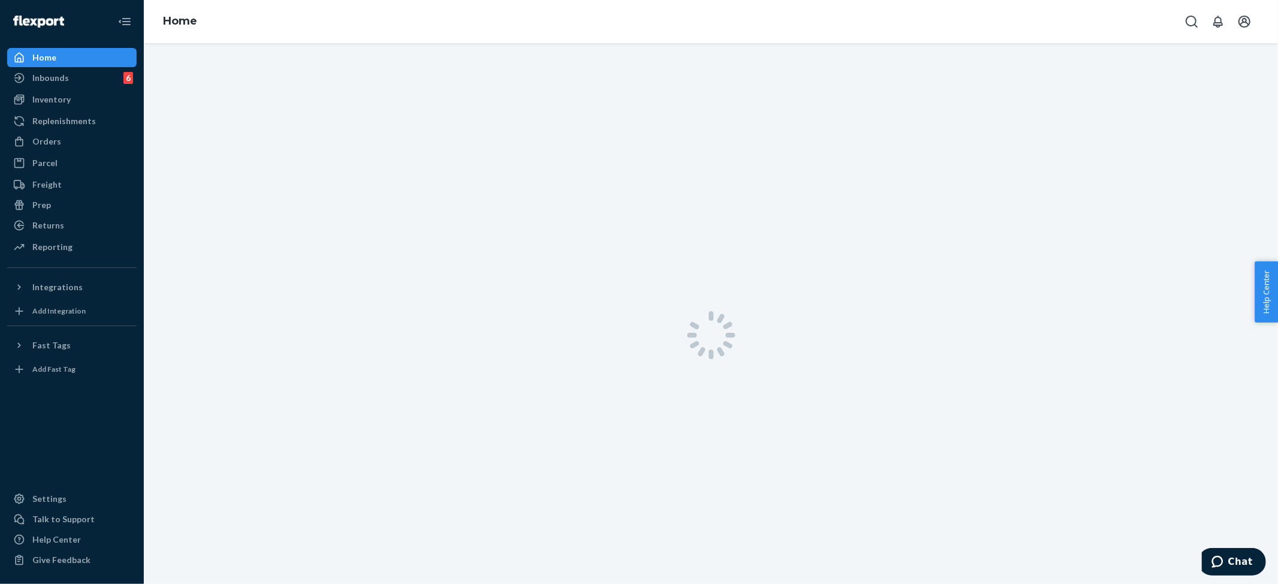
click at [41, 56] on div "Home" at bounding box center [44, 58] width 24 height 12
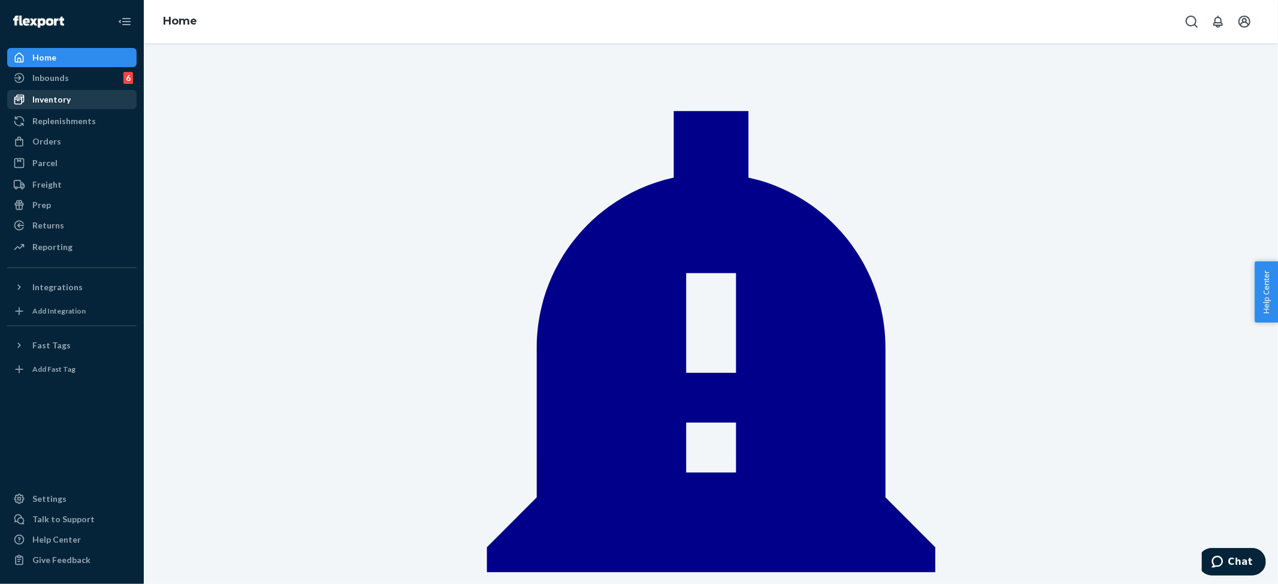
click at [43, 144] on div "Orders" at bounding box center [46, 141] width 29 height 12
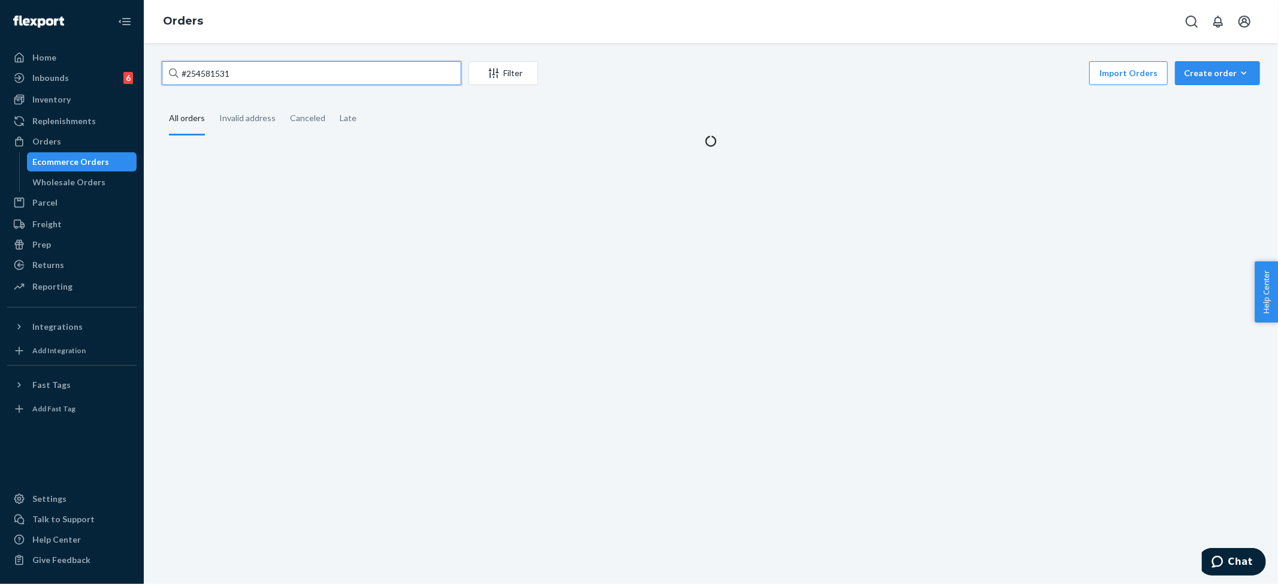
click at [217, 65] on input "#254581531" at bounding box center [312, 73] width 300 height 24
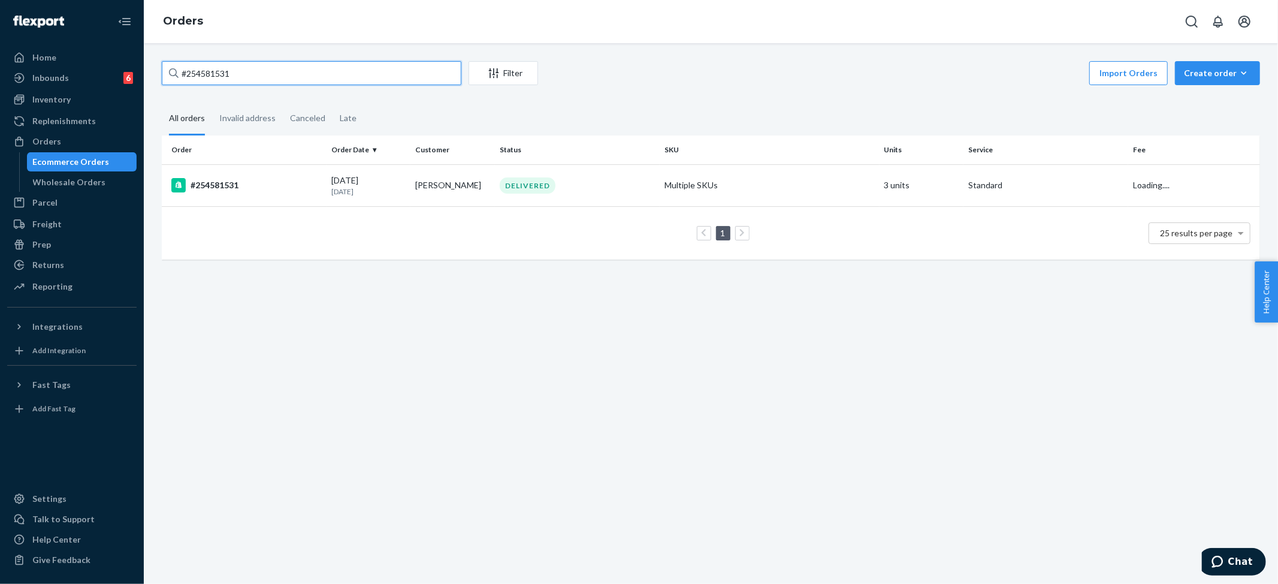
click at [217, 65] on input "#254581531" at bounding box center [312, 73] width 300 height 24
paste input "128168"
type input "#254128168"
click at [710, 188] on td "Multiple SKUs" at bounding box center [770, 185] width 220 height 42
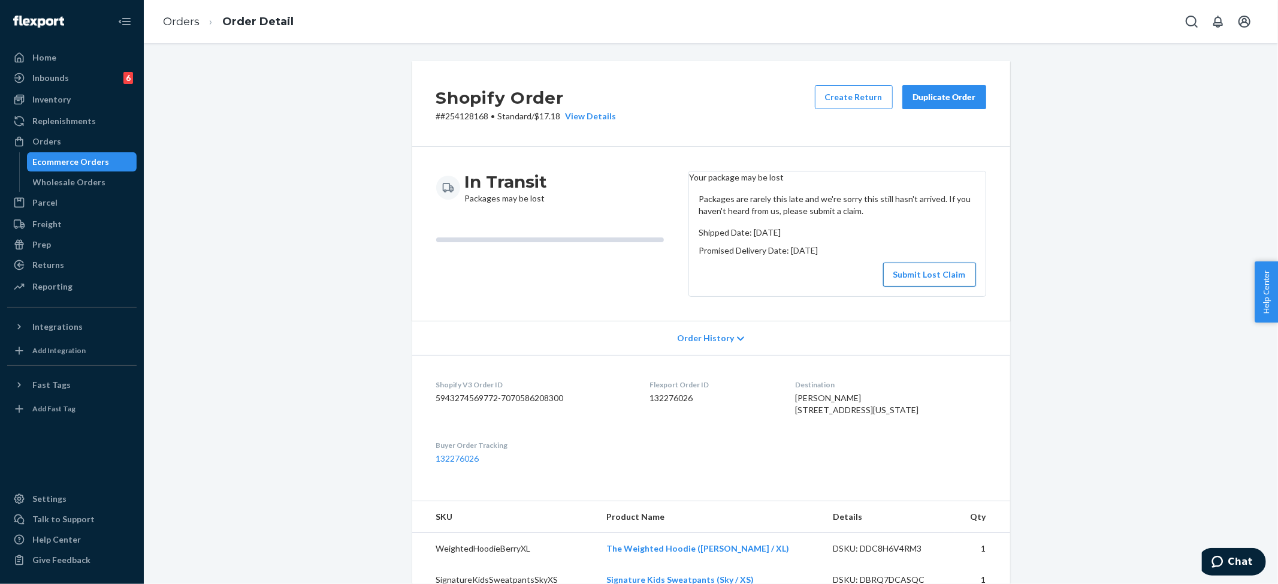
click at [924, 281] on button "Submit Lost Claim" at bounding box center [929, 274] width 93 height 24
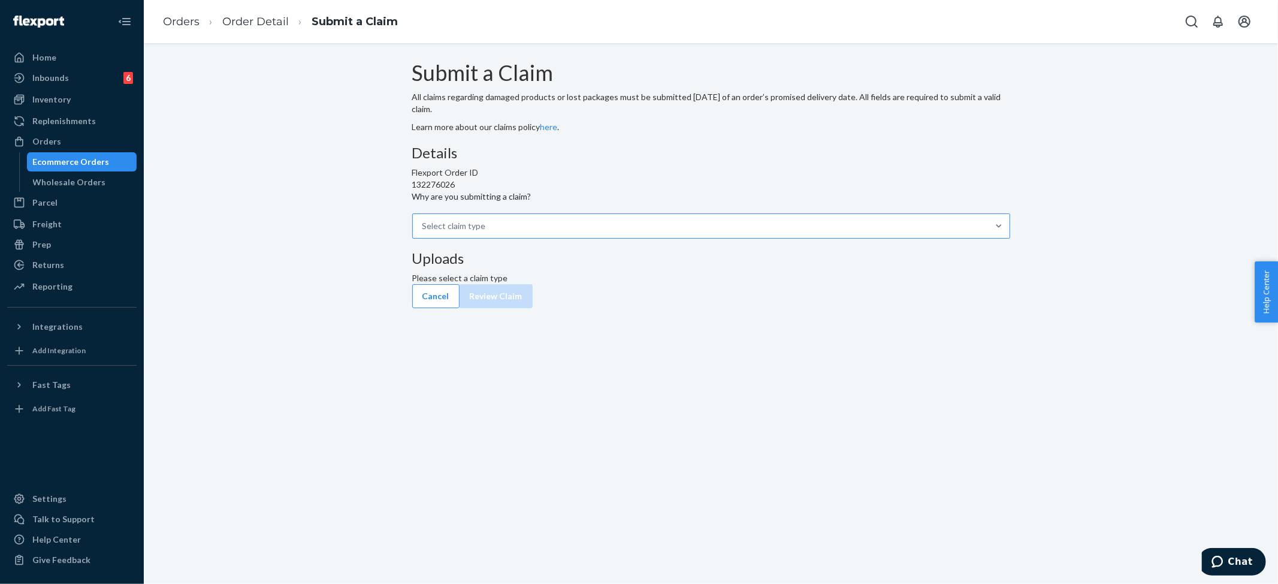
click at [486, 232] on div "Select claim type" at bounding box center [454, 226] width 64 height 12
click at [424, 232] on input "Why are you submitting a claim? Select claim type" at bounding box center [422, 226] width 1 height 12
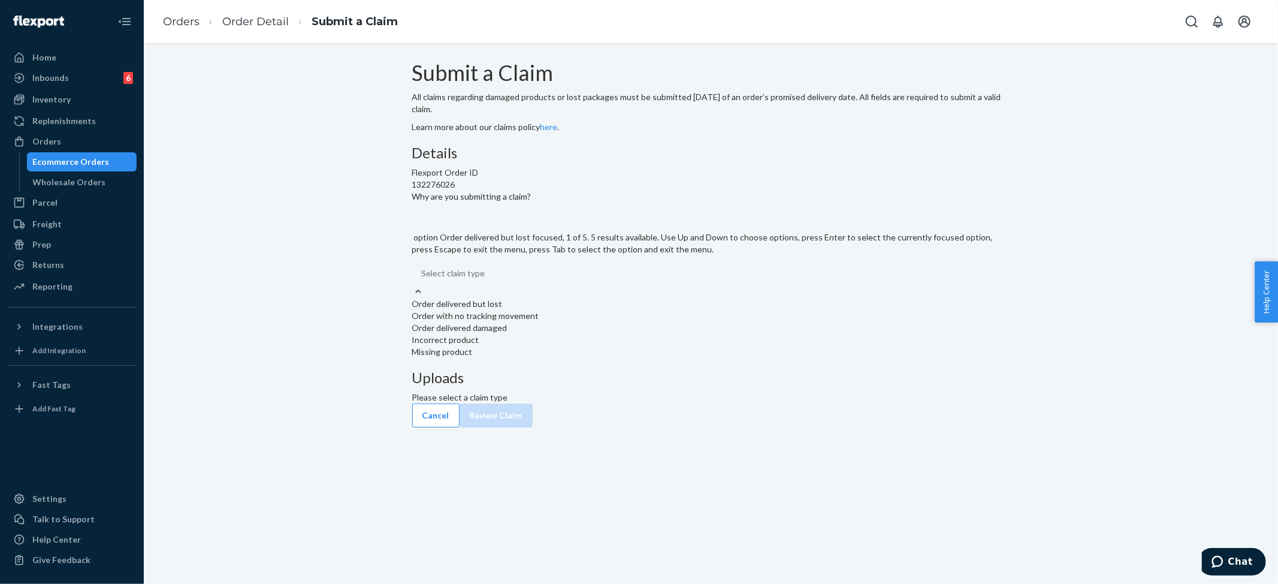
click at [568, 310] on div "Order delivered but lost" at bounding box center [711, 304] width 598 height 12
click at [423, 279] on input "Why are you submitting a claim? option Order delivered but lost focused, 1 of 5…" at bounding box center [422, 273] width 1 height 12
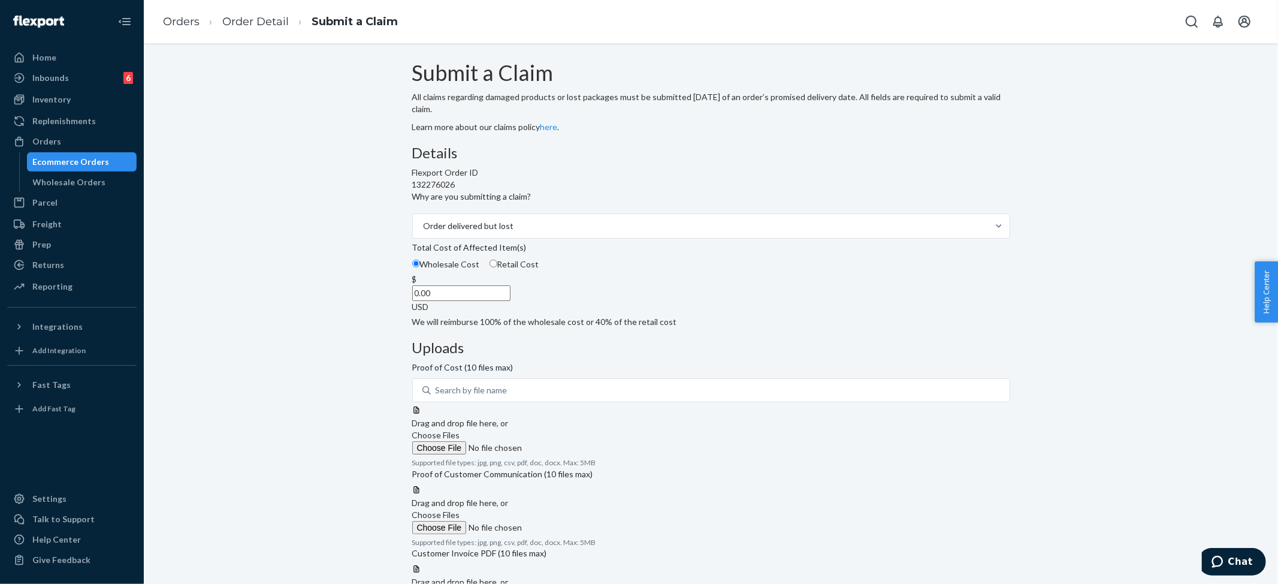
click at [510, 301] on input "0.00" at bounding box center [461, 293] width 98 height 16
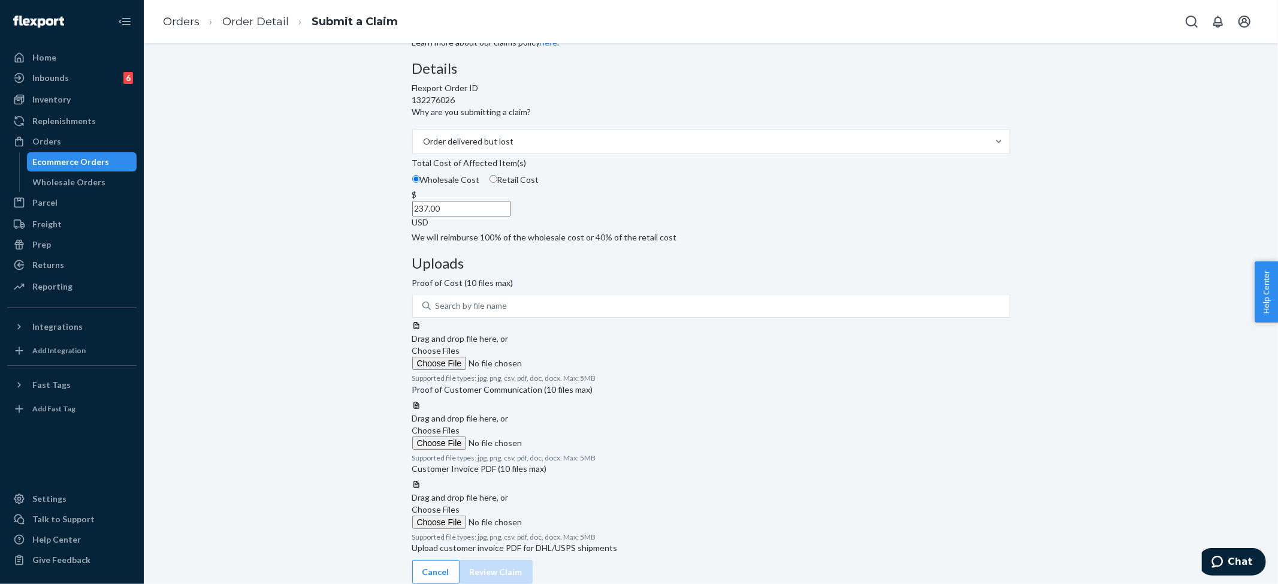
scroll to position [185, 0]
click at [460, 345] on span "Choose Files" at bounding box center [436, 350] width 48 height 10
click at [575, 357] on input "Choose Files" at bounding box center [493, 363] width 163 height 13
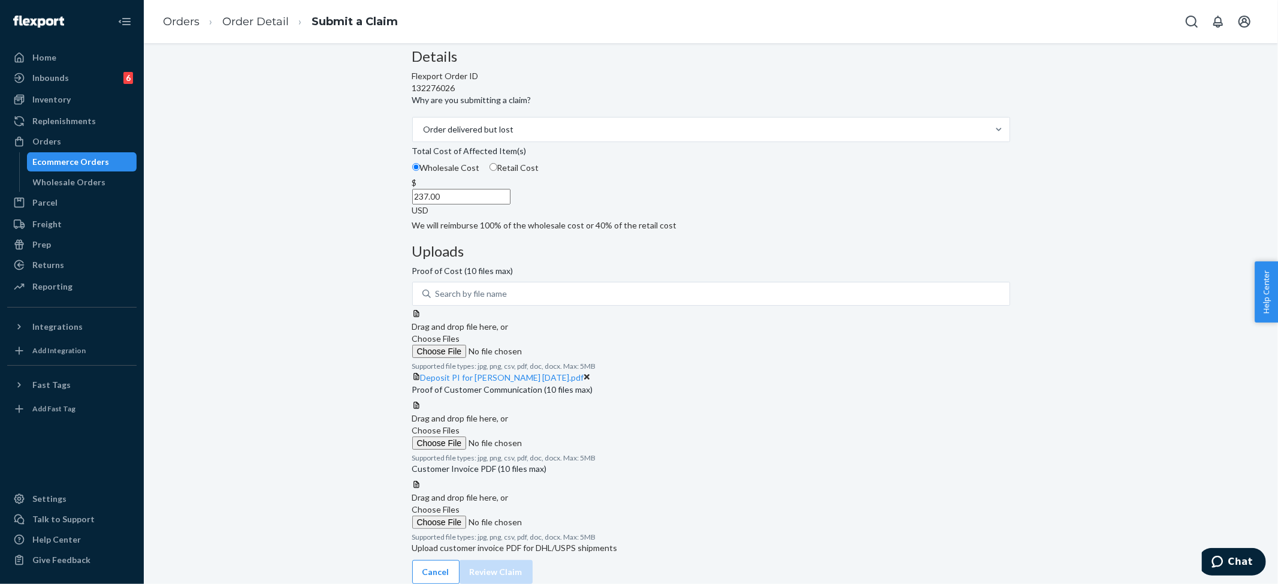
click at [460, 504] on span "Choose Files" at bounding box center [436, 509] width 48 height 10
click at [575, 515] on input "Choose Files" at bounding box center [493, 521] width 163 height 13
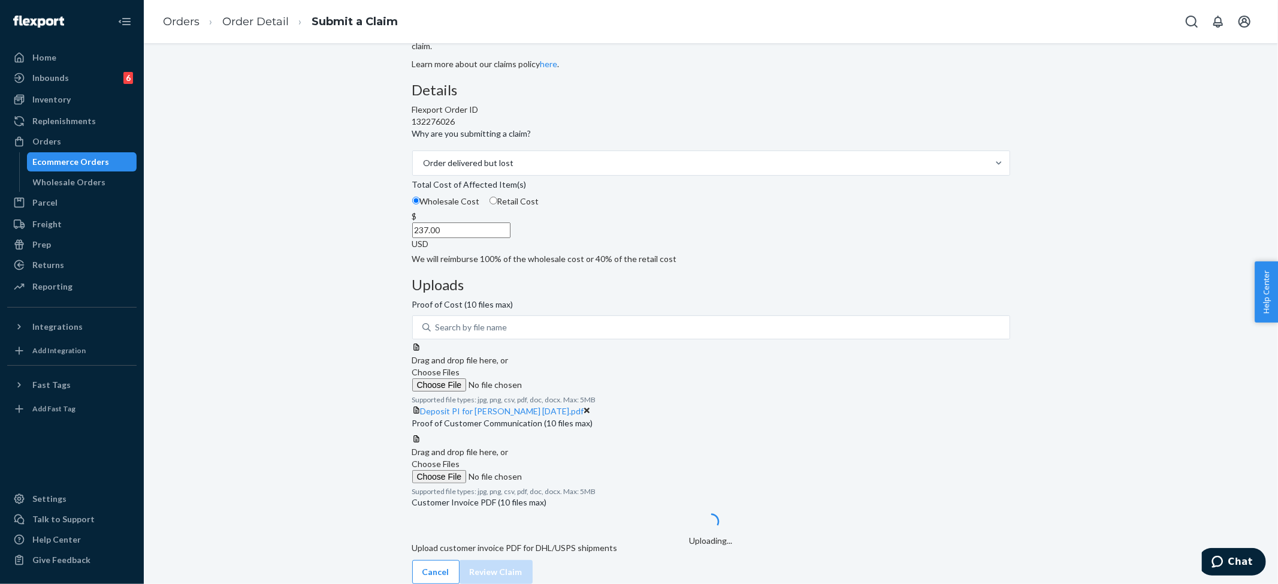
click at [460, 367] on span "Choose Files" at bounding box center [436, 372] width 48 height 10
click at [575, 378] on input "Choose Files" at bounding box center [493, 384] width 163 height 13
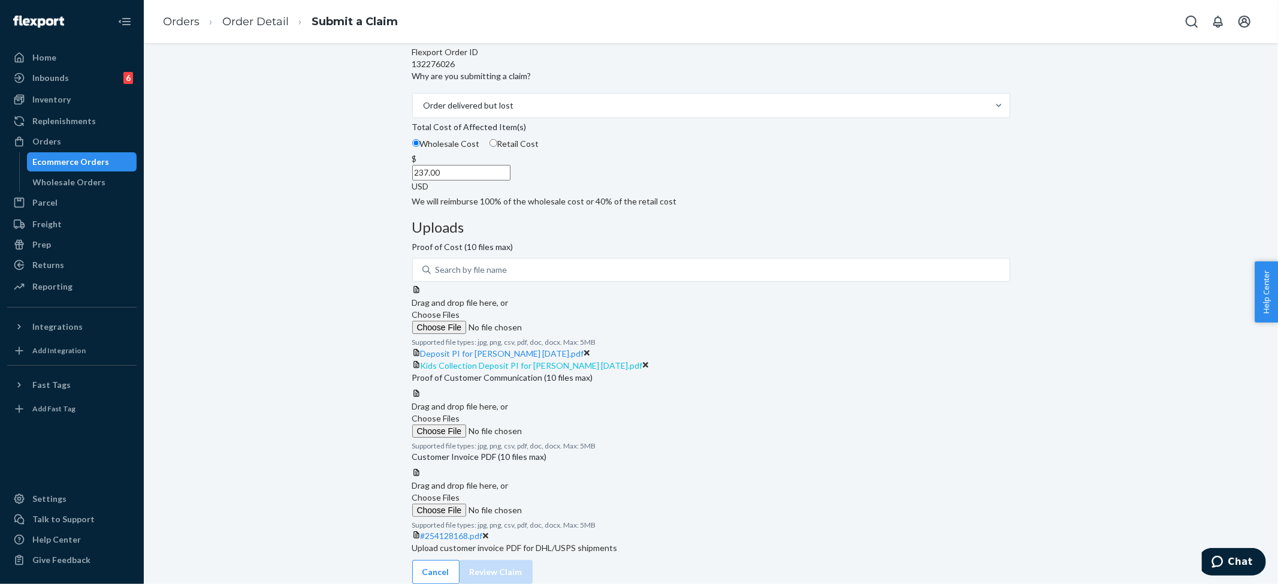
scroll to position [334, 0]
click at [460, 413] on span "Choose Files" at bounding box center [436, 418] width 48 height 10
click at [575, 424] on input "Choose Files" at bounding box center [493, 430] width 163 height 13
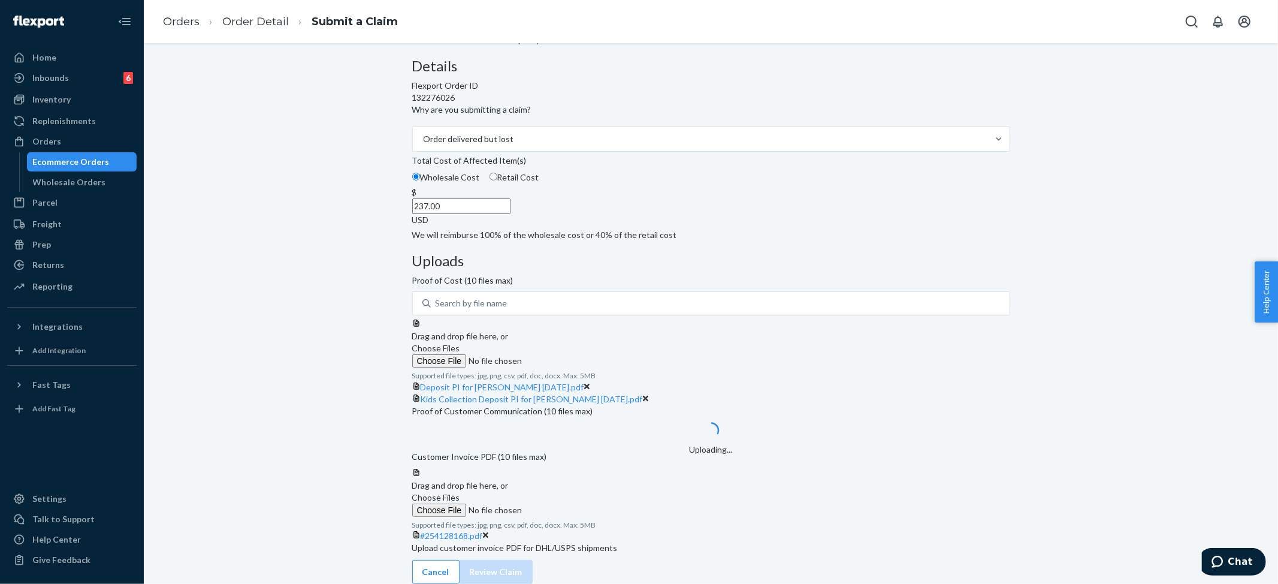
click at [460, 492] on span "Choose Files" at bounding box center [436, 497] width 48 height 10
click at [575, 503] on input "Choose Files" at bounding box center [493, 509] width 163 height 13
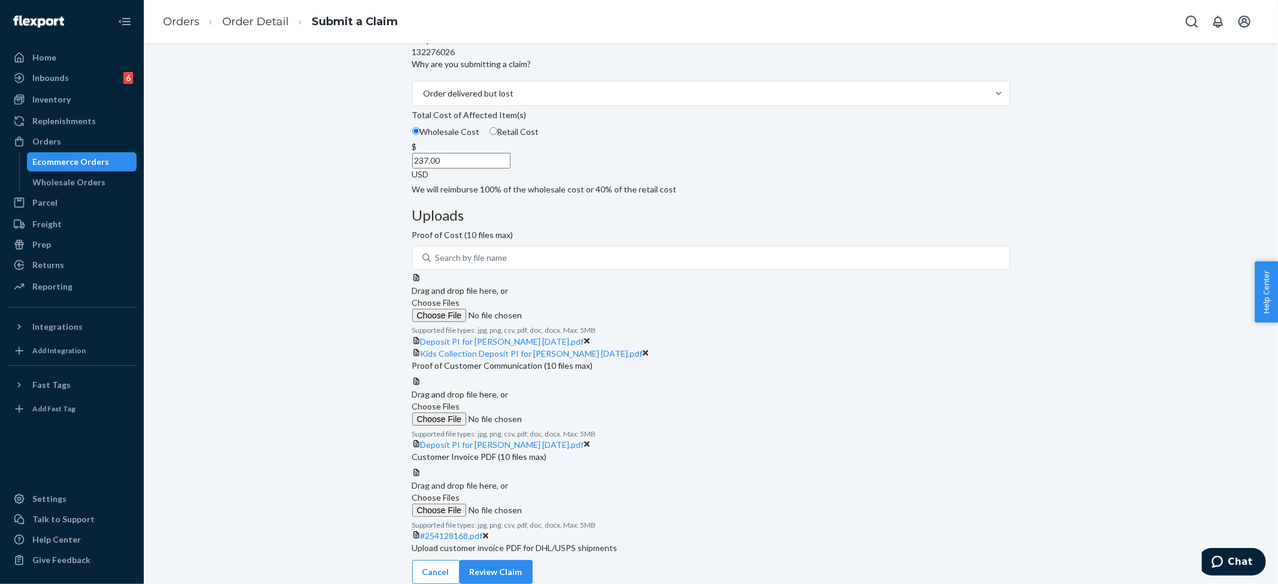
click at [590, 442] on icon at bounding box center [587, 445] width 6 height 6
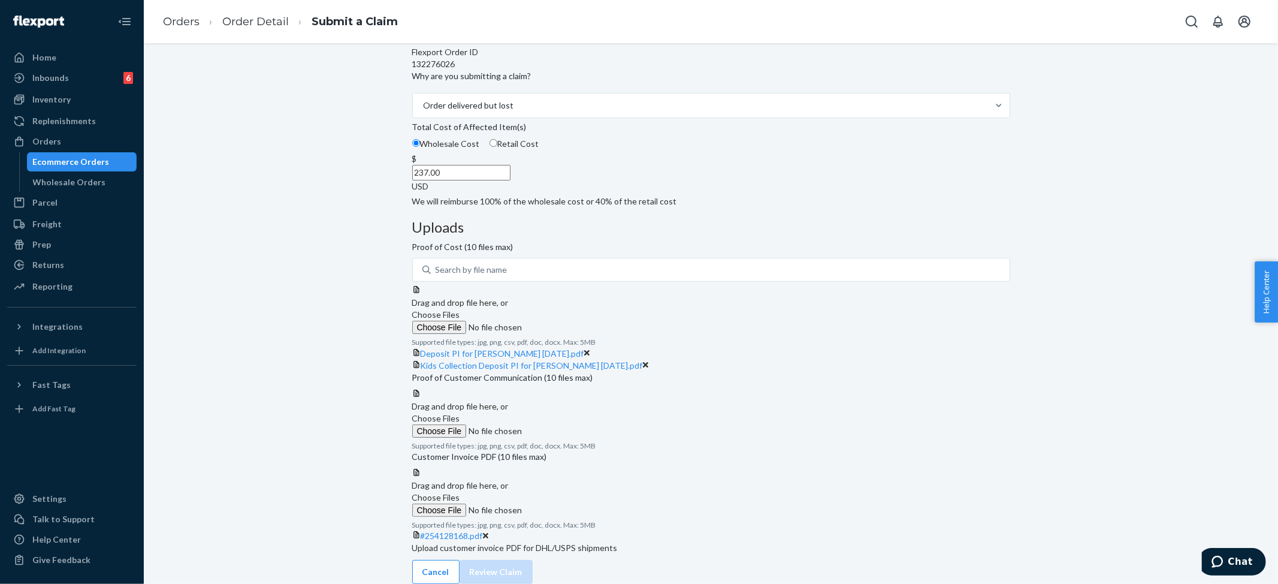
click at [460, 413] on span "Choose Files" at bounding box center [436, 418] width 48 height 10
click at [575, 424] on input "Choose Files" at bounding box center [493, 430] width 163 height 13
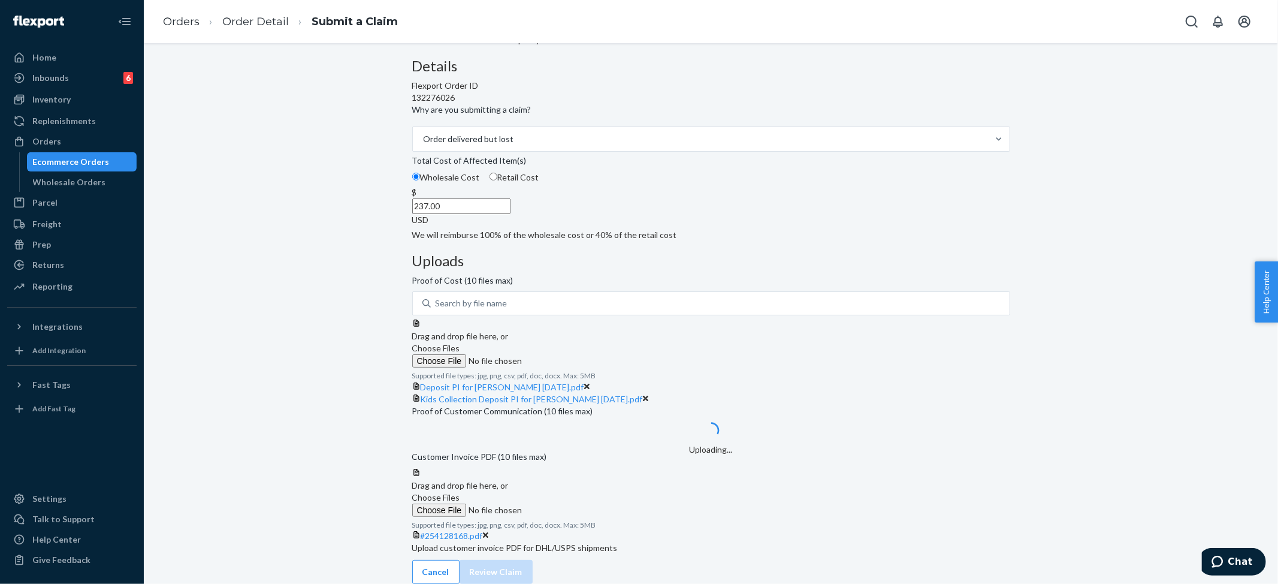
scroll to position [14, 0]
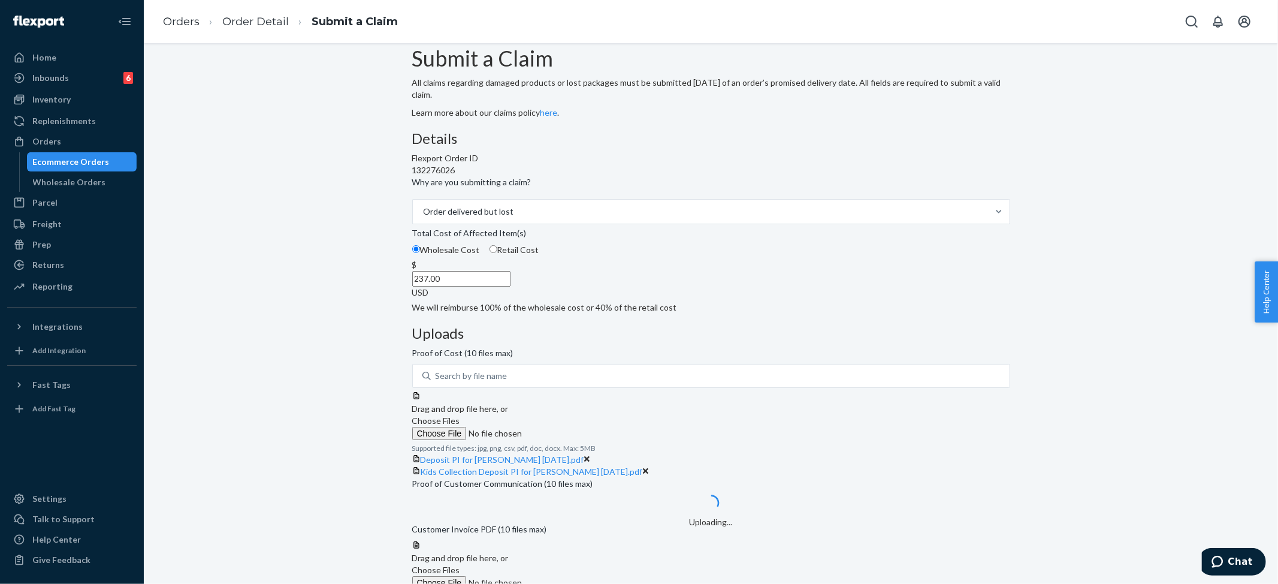
click at [575, 415] on label "Choose Files" at bounding box center [493, 427] width 163 height 25
click at [575, 427] on input "Choose Files" at bounding box center [493, 433] width 163 height 13
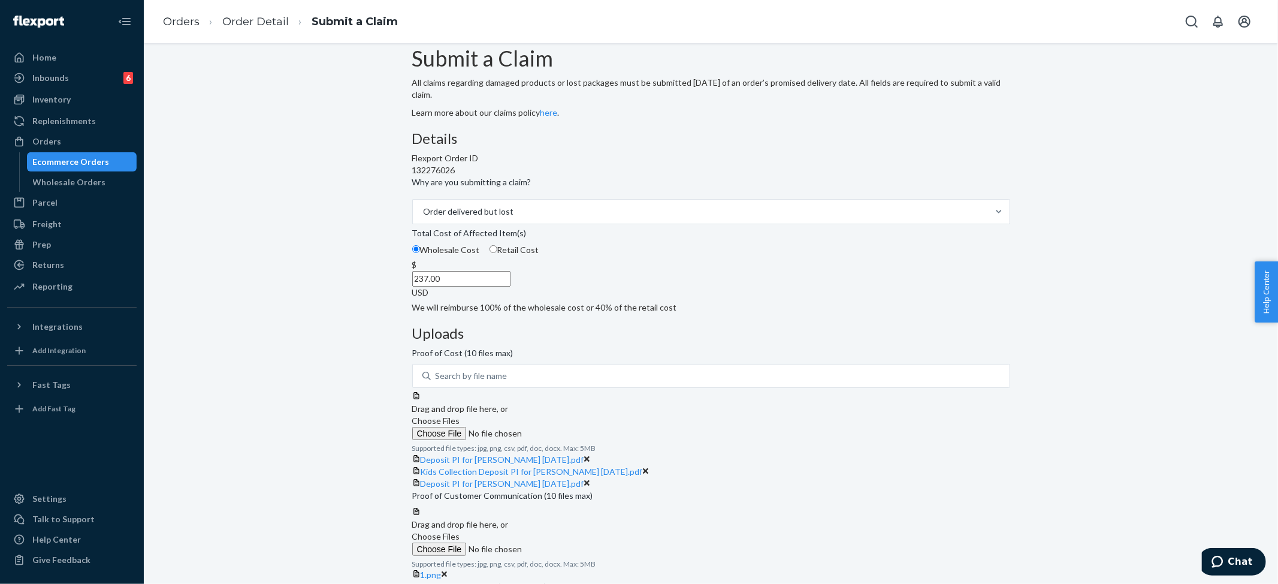
click at [460, 415] on span "Choose Files" at bounding box center [436, 420] width 48 height 10
click at [575, 427] on input "Choose Files" at bounding box center [493, 433] width 163 height 13
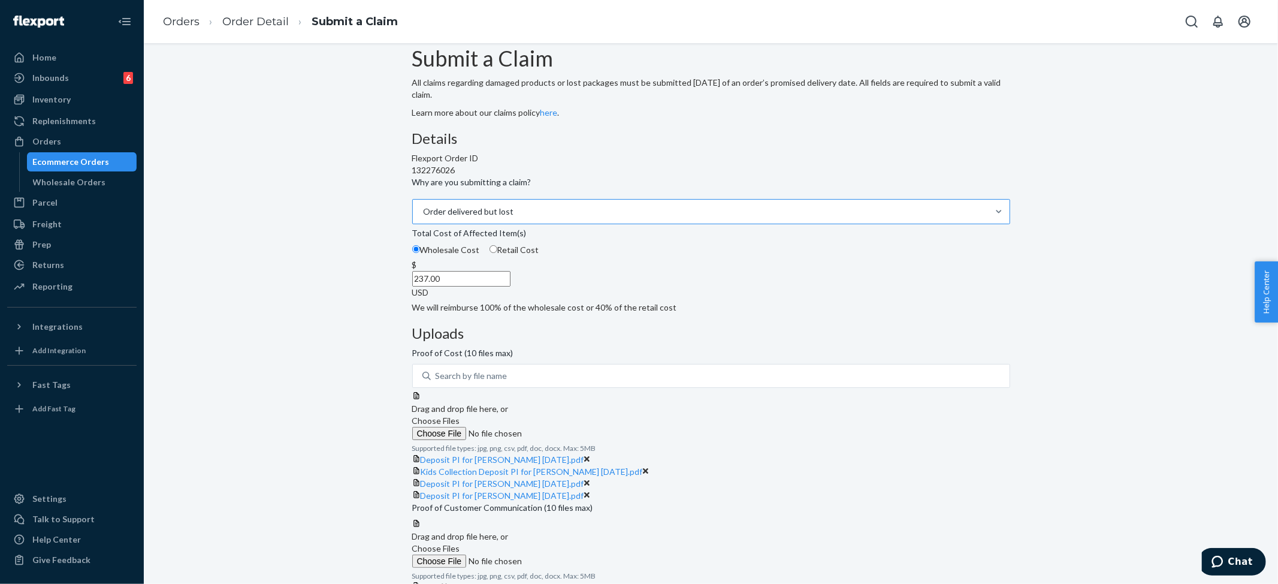
click at [583, 223] on div "Order delivered but lost" at bounding box center [700, 212] width 575 height 24
click at [424, 218] on input "Why are you submitting a claim? Order delivered but lost" at bounding box center [422, 212] width 1 height 12
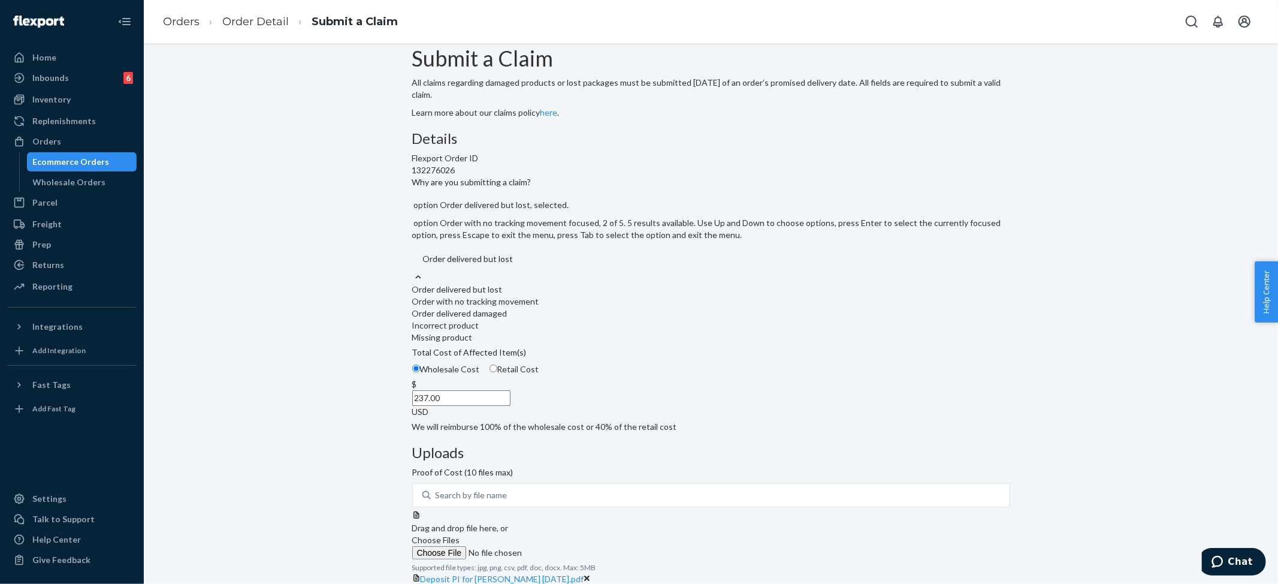
click at [564, 307] on div "Order with no tracking movement" at bounding box center [711, 301] width 598 height 12
click at [423, 265] on input "Why are you submitting a claim? option Order delivered but lost, selected. opti…" at bounding box center [422, 259] width 1 height 12
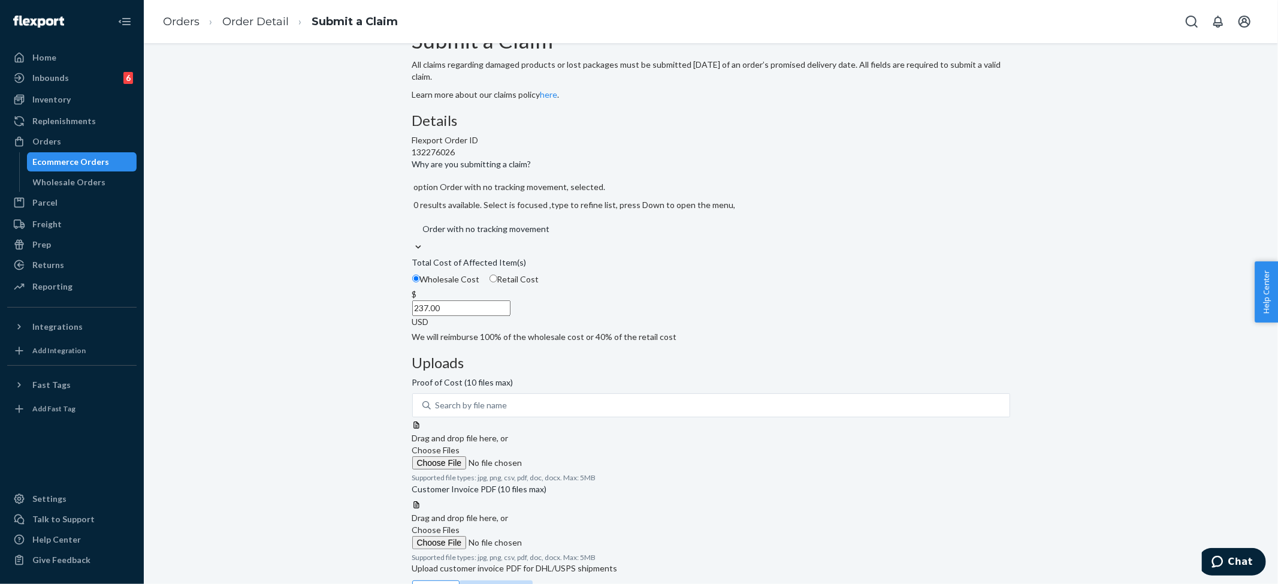
scroll to position [38, 0]
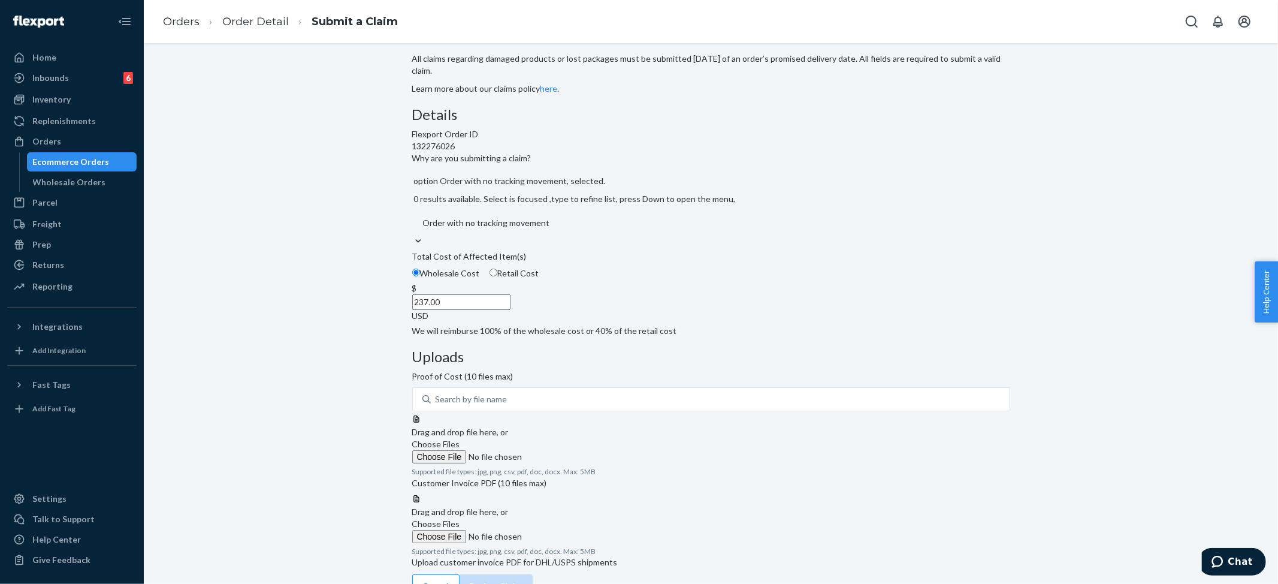
click at [575, 438] on label "Choose Files" at bounding box center [493, 450] width 163 height 25
click at [575, 450] on input "Choose Files" at bounding box center [493, 456] width 163 height 13
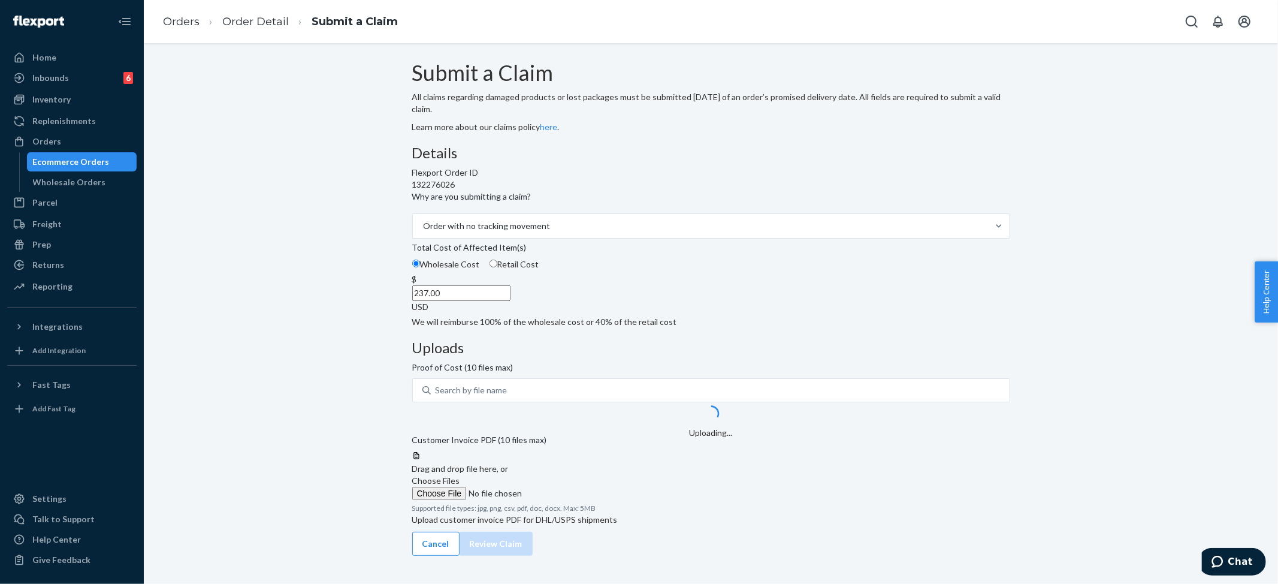
click at [838, 451] on div at bounding box center [711, 451] width 598 height 0
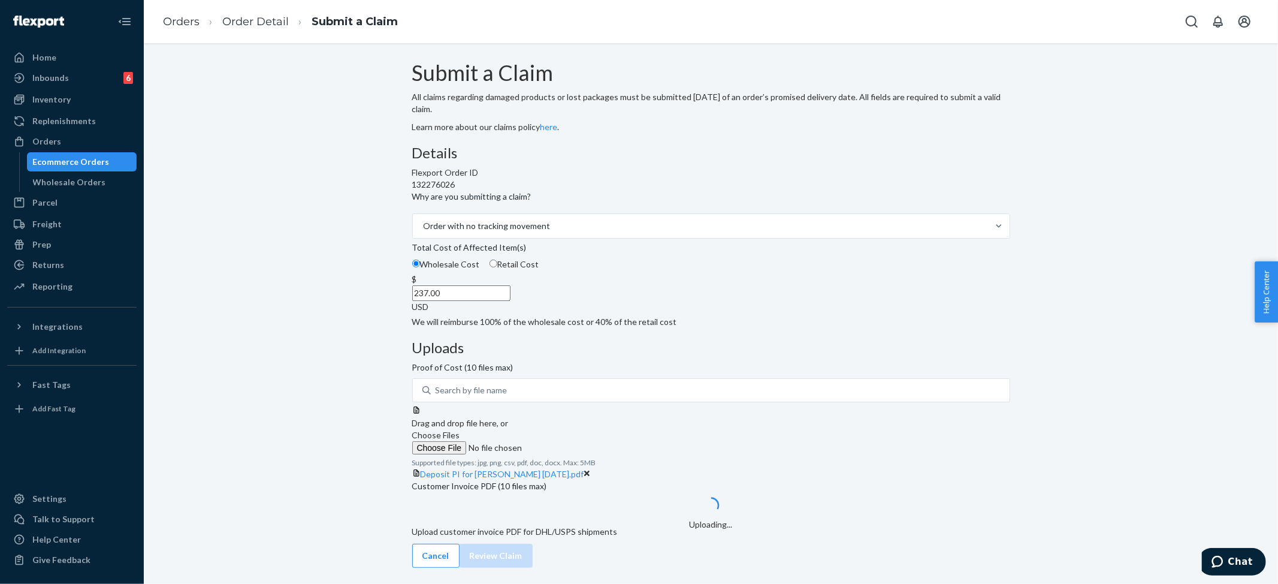
click at [460, 430] on span "Choose Files" at bounding box center [436, 435] width 48 height 10
click at [575, 441] on input "Choose Files" at bounding box center [493, 447] width 163 height 13
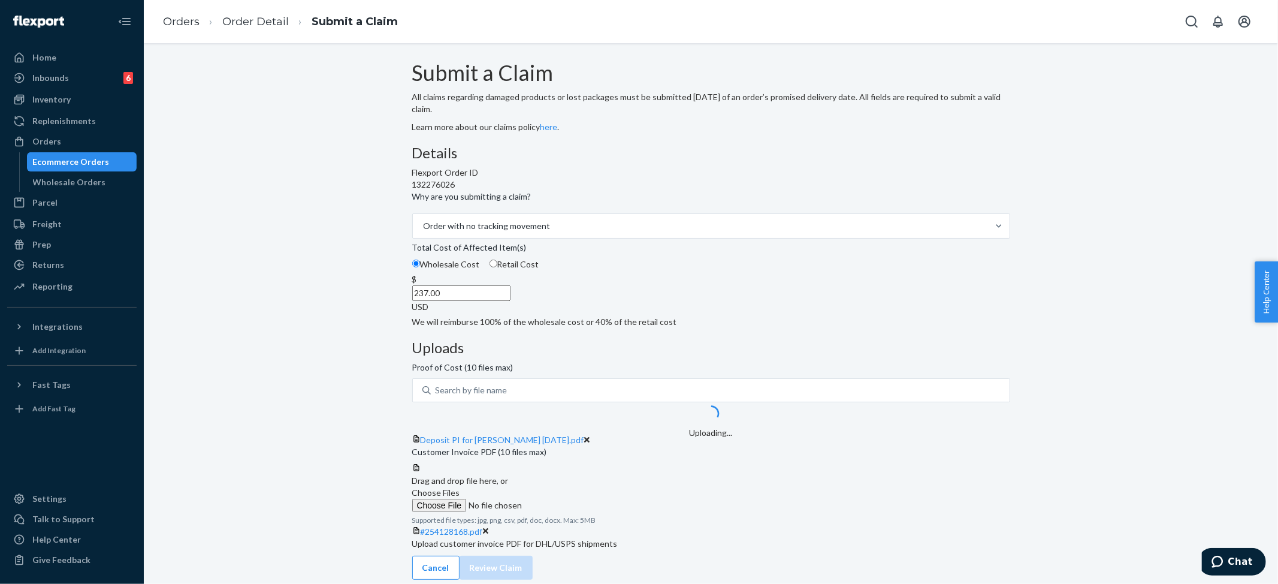
scroll to position [132, 0]
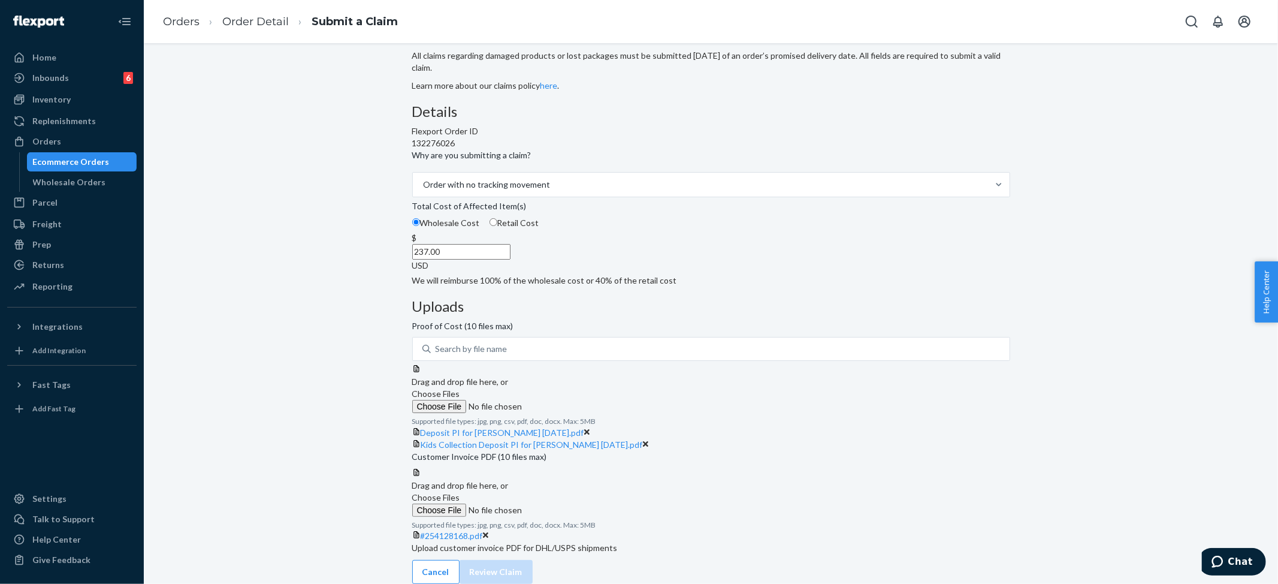
click at [460, 388] on span "Choose Files" at bounding box center [436, 393] width 48 height 10
click at [575, 400] on input "Choose Files" at bounding box center [493, 406] width 163 height 13
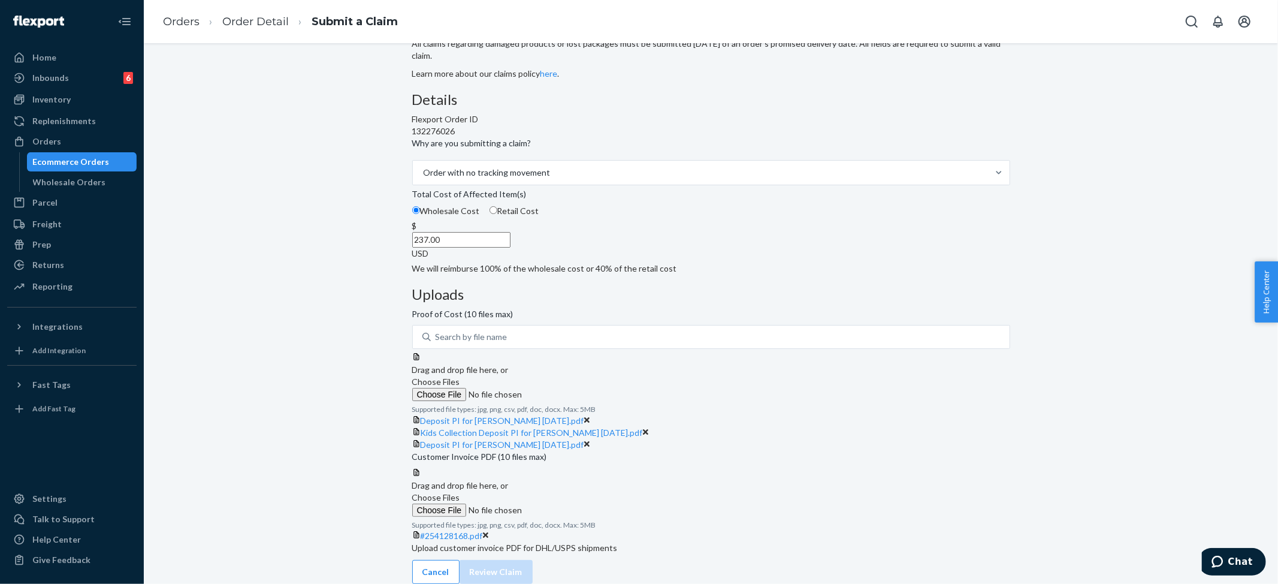
click at [575, 376] on label "Choose Files" at bounding box center [493, 388] width 163 height 25
click at [575, 388] on input "Choose Files" at bounding box center [493, 394] width 163 height 13
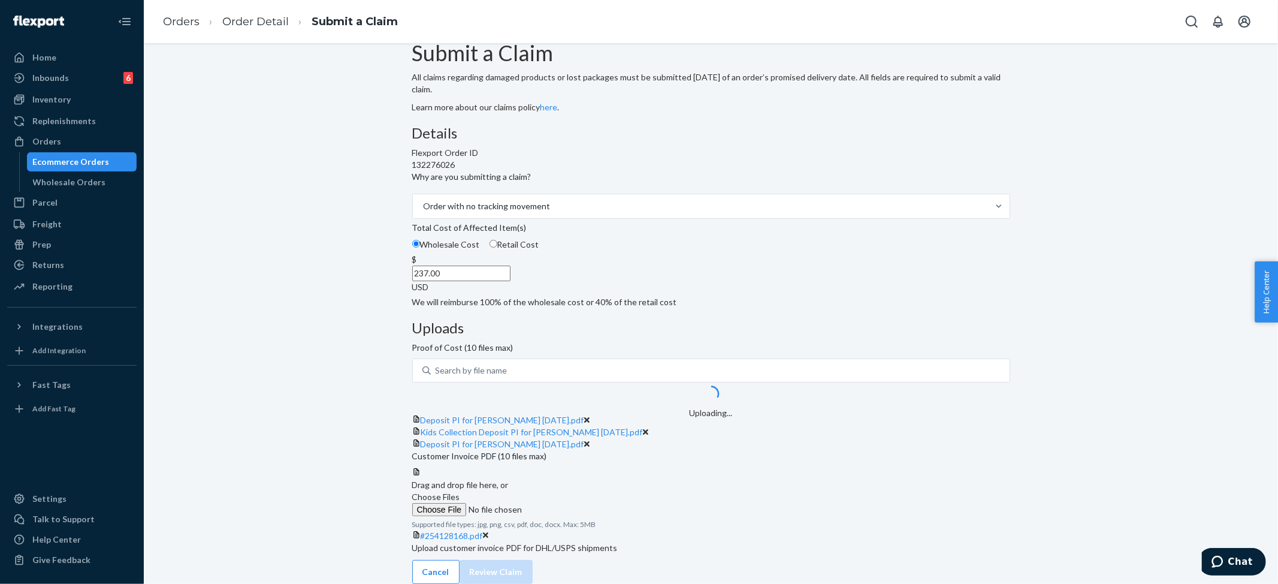
click at [510, 265] on input "237.00" at bounding box center [461, 273] width 98 height 16
type input "237.00"
click at [455, 308] on div "Details Flexport Order ID 132276026 Why are you submitting a claim? Order with …" at bounding box center [711, 216] width 598 height 183
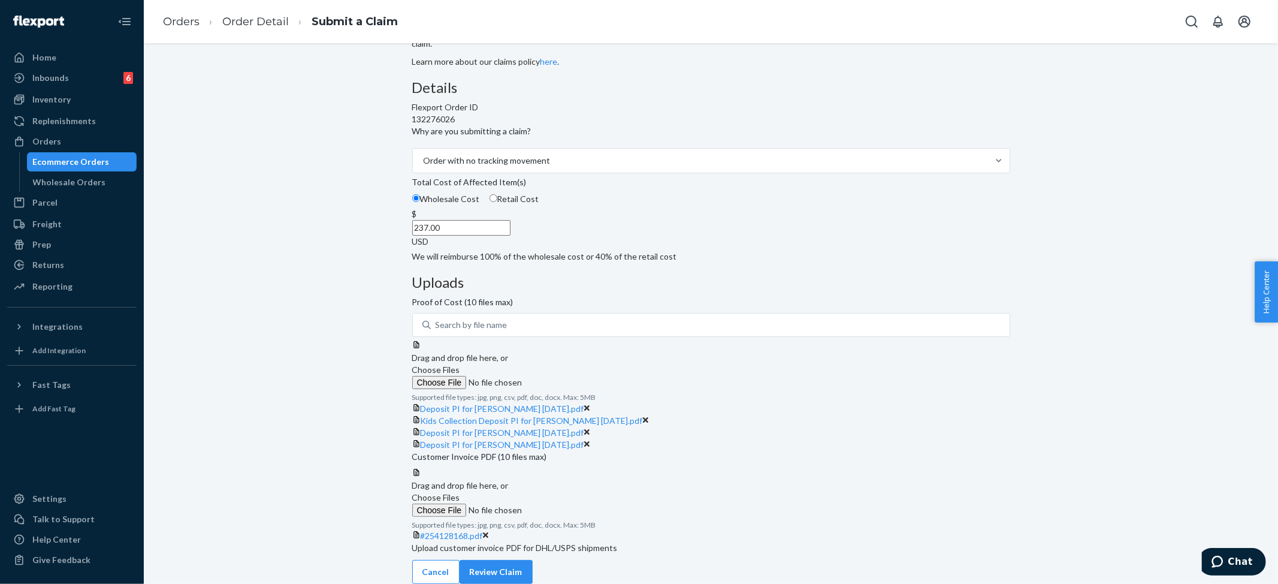
scroll to position [281, 0]
click at [533, 560] on button "Review Claim" at bounding box center [496, 572] width 73 height 24
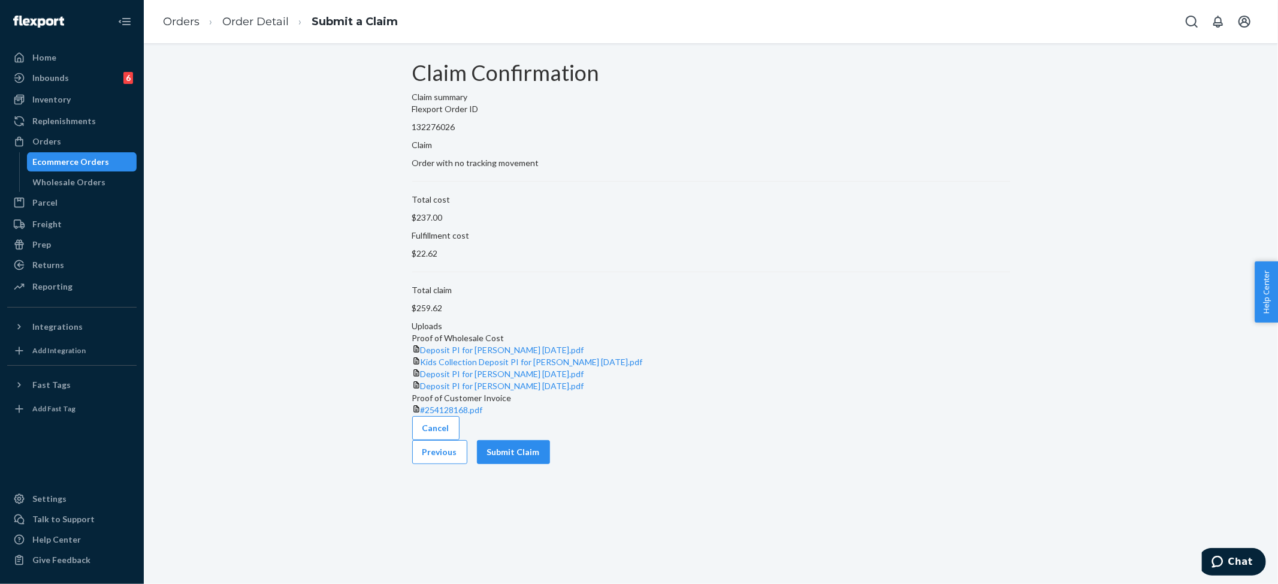
scroll to position [23, 0]
click at [550, 464] on button "Submit Claim" at bounding box center [513, 452] width 73 height 24
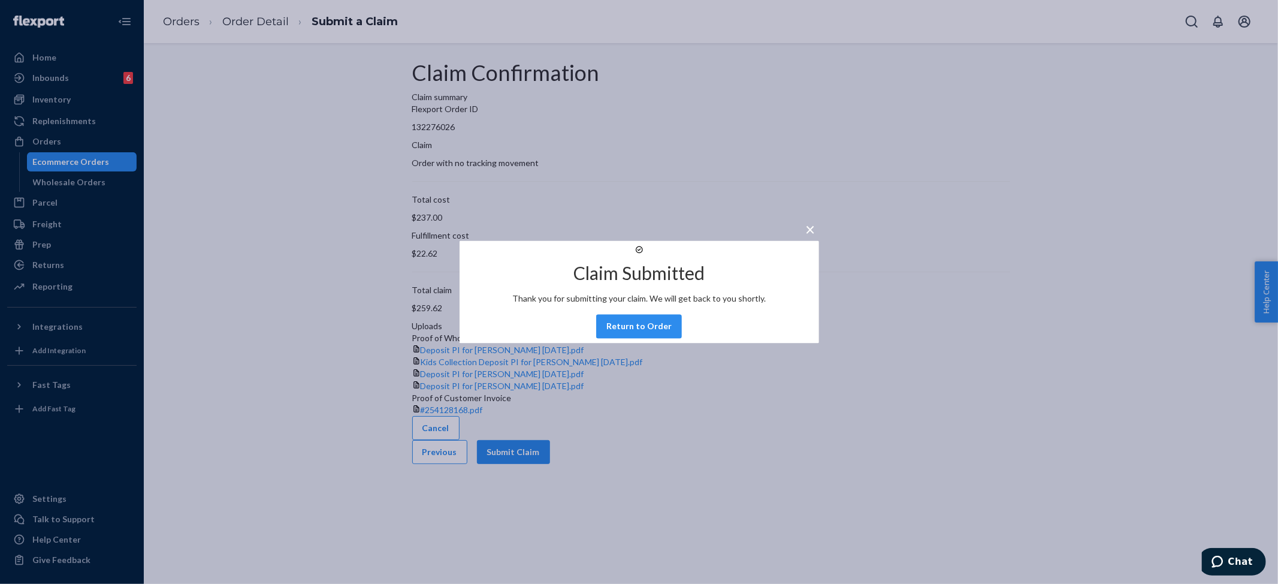
click at [190, 20] on div "× Claim Submitted Thank you for submitting your claim. We will get back to you …" at bounding box center [639, 292] width 1278 height 584
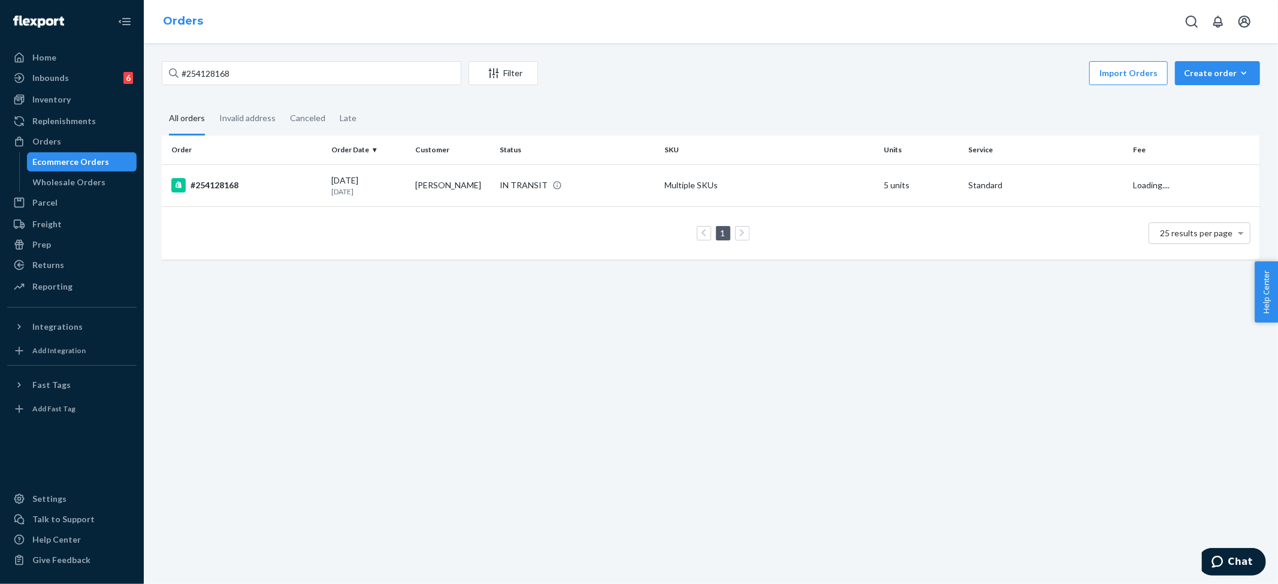
click at [179, 25] on link "Orders" at bounding box center [183, 20] width 40 height 13
click at [226, 73] on input "#254128168" at bounding box center [312, 73] width 300 height 24
paste input "Alexa Catobus"
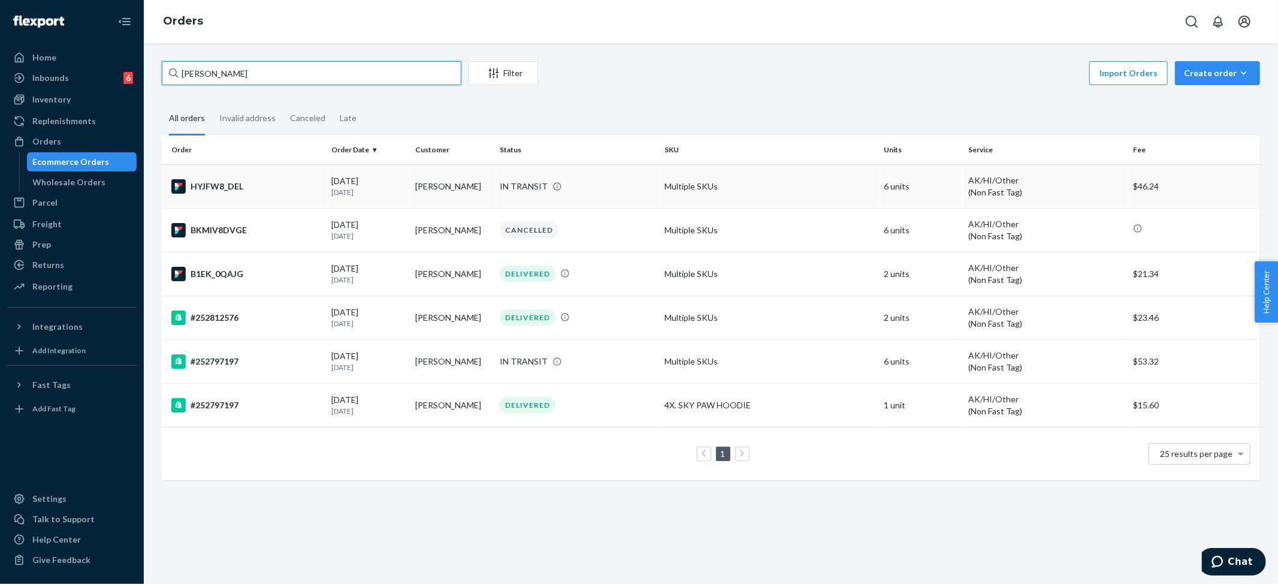
type input "Alexa Catobus"
click at [535, 185] on div "IN TRANSIT" at bounding box center [524, 186] width 48 height 12
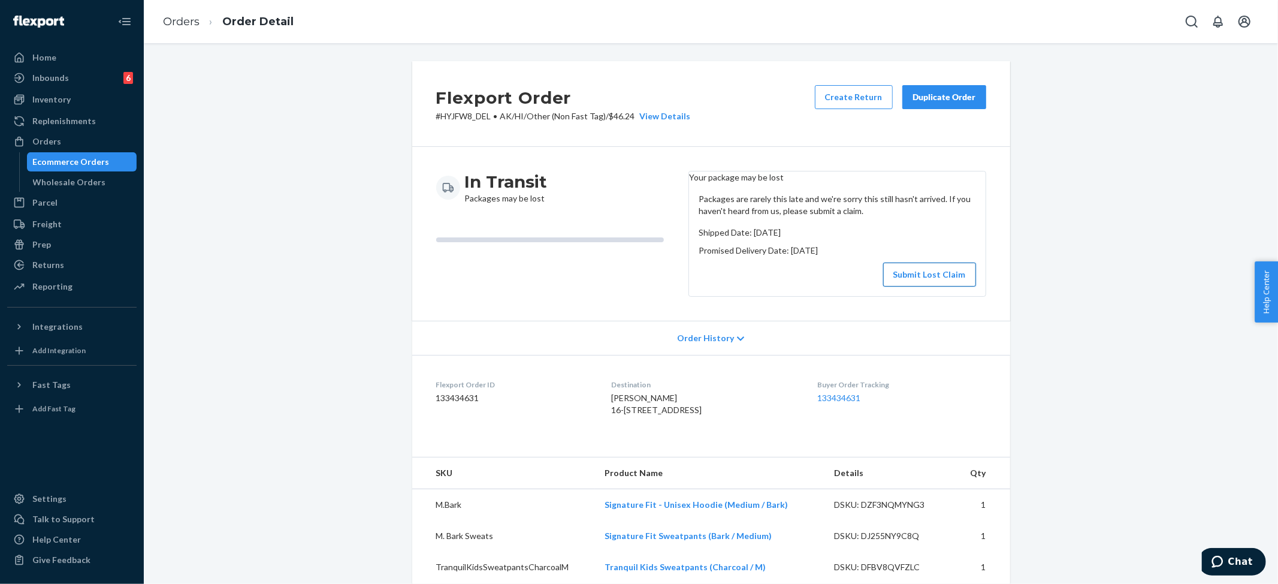
click at [925, 273] on button "Submit Lost Claim" at bounding box center [929, 274] width 93 height 24
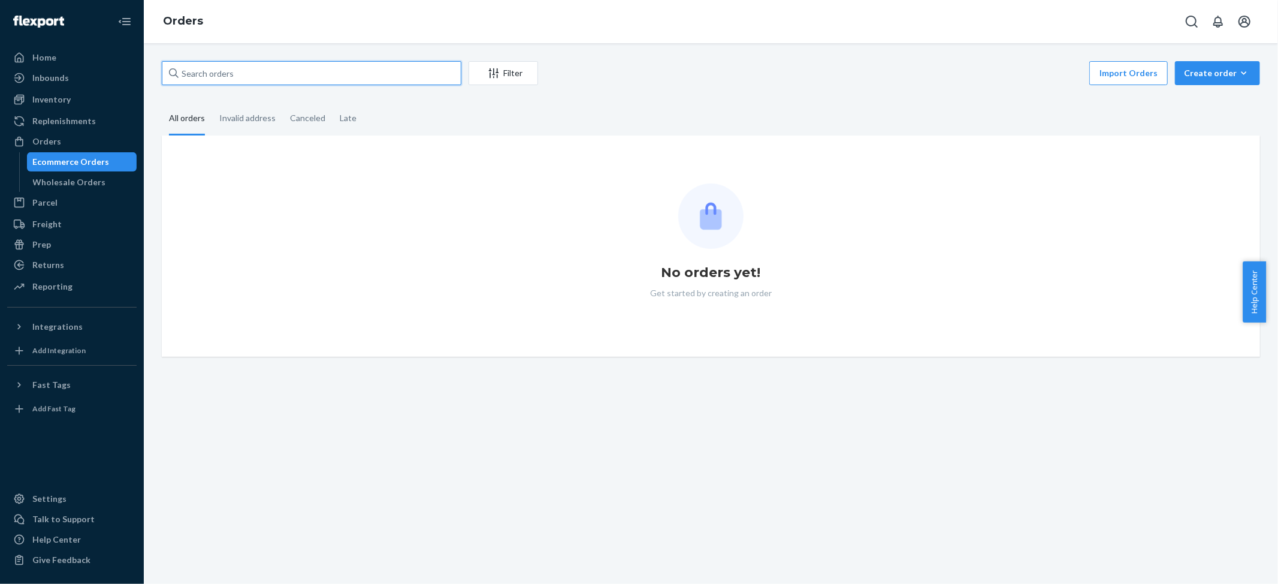
click at [203, 73] on input "text" at bounding box center [312, 73] width 300 height 24
paste input "#254261005"
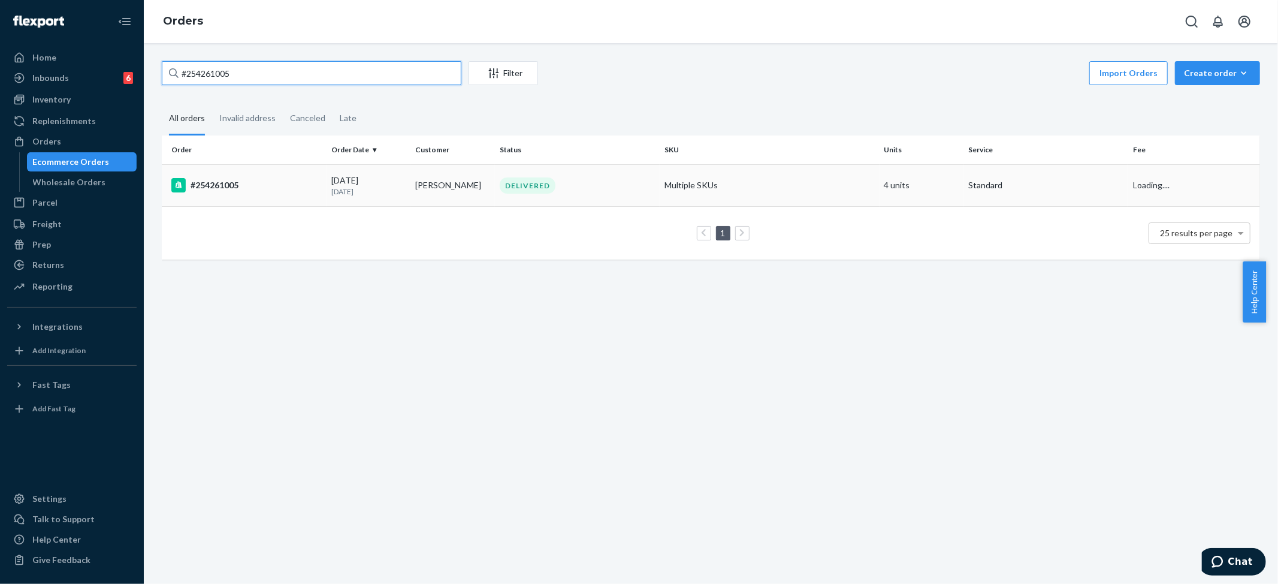
type input "#254261005"
click at [660, 189] on td "Multiple SKUs" at bounding box center [770, 185] width 220 height 42
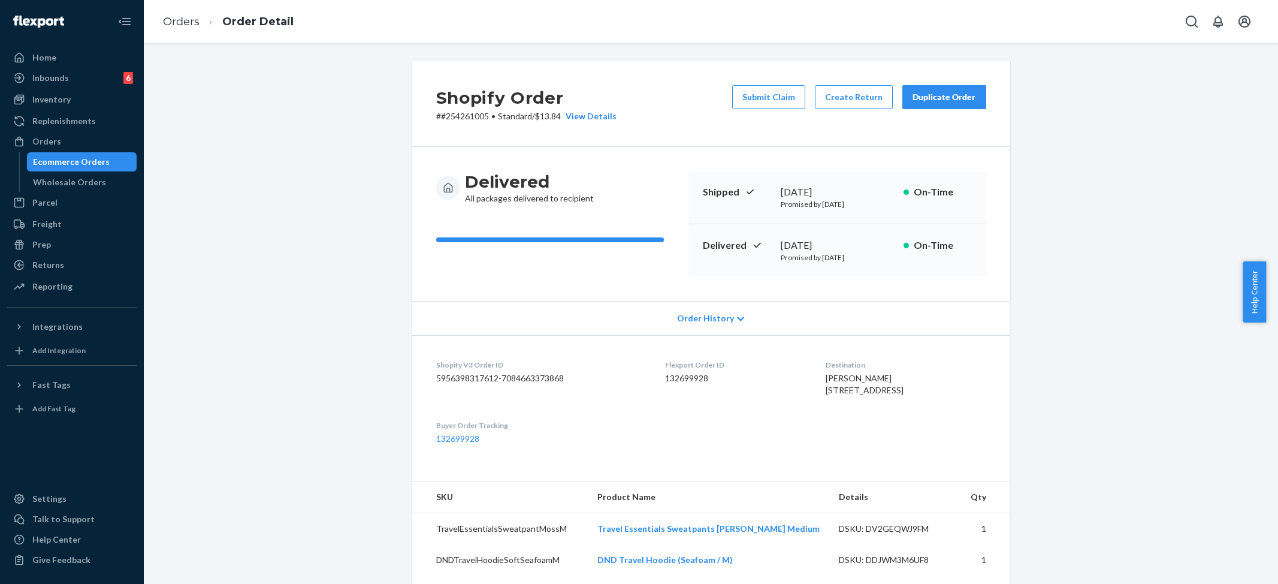
click at [67, 102] on div "Inventory" at bounding box center [51, 99] width 38 height 12
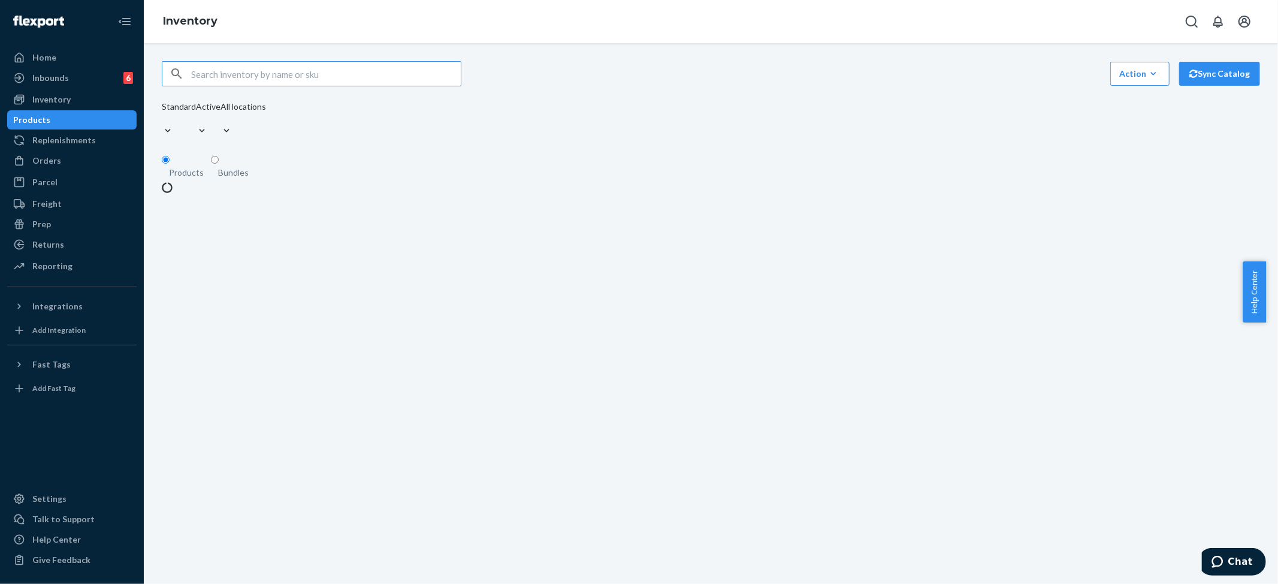
click at [250, 74] on input "text" at bounding box center [326, 74] width 270 height 24
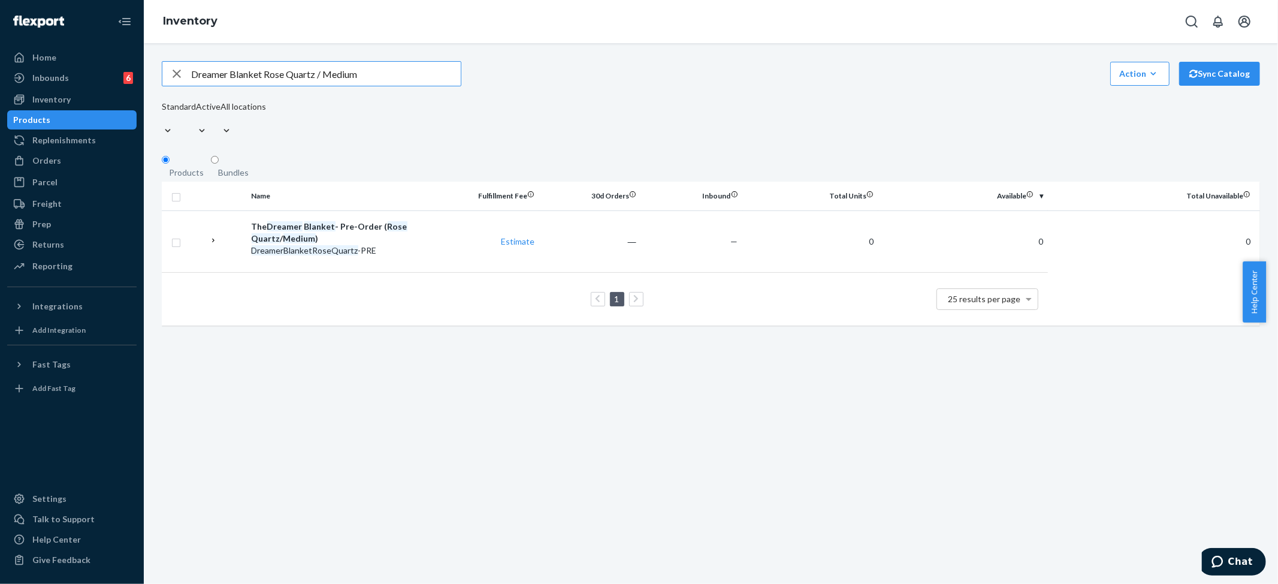
click at [267, 81] on input "Dreamer Blanket Rose Quartz / Medium" at bounding box center [326, 74] width 270 height 24
paste input "Cloud Grey"
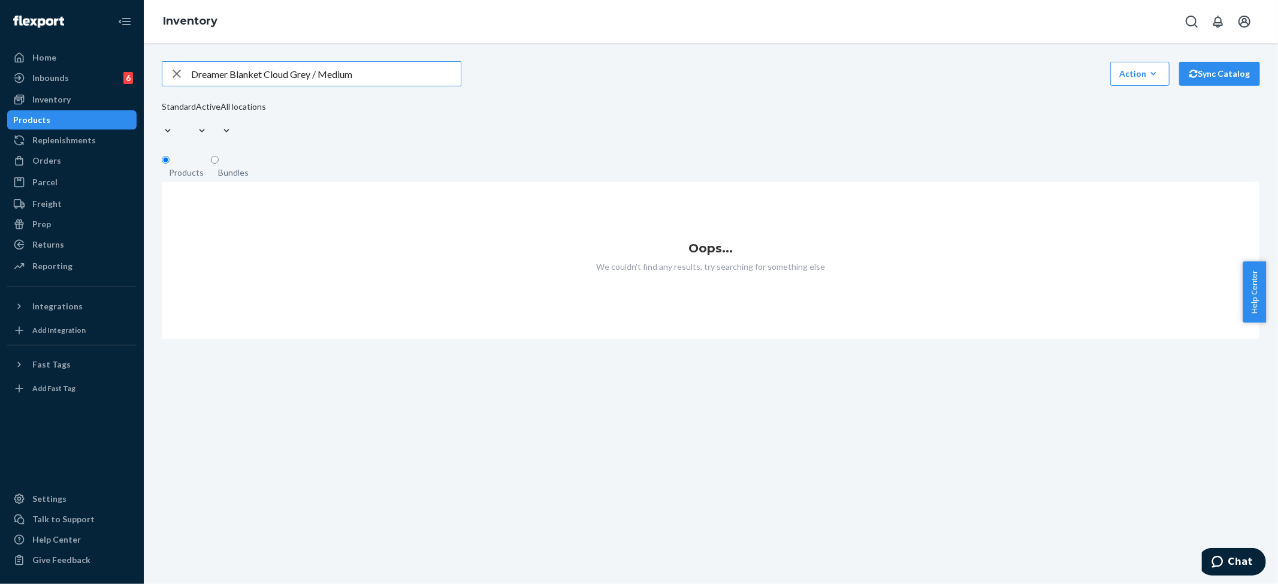
drag, startPoint x: 265, startPoint y: 77, endPoint x: 441, endPoint y: 79, distance: 176.2
click at [439, 80] on input "Dreamer Blanket Cloud Grey / Medium" at bounding box center [326, 74] width 270 height 24
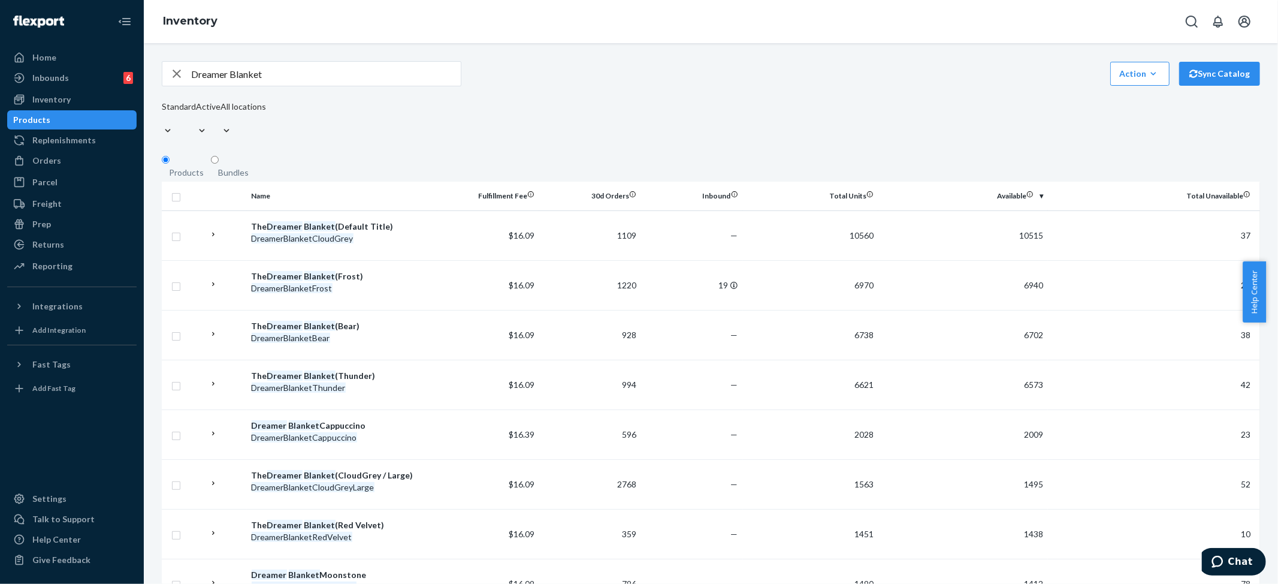
click at [248, 78] on input "Dreamer Blanket" at bounding box center [326, 74] width 270 height 24
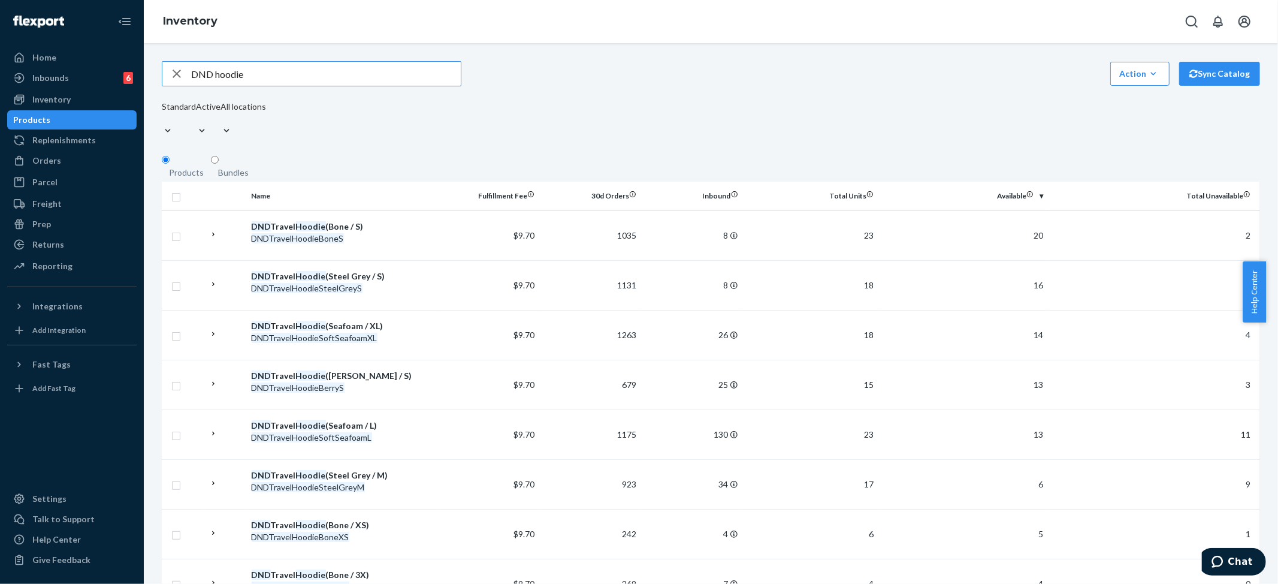
click at [252, 83] on input "DND hoodie" at bounding box center [326, 74] width 270 height 24
paste input "Waffle Lounge Long Sleeve Medium [PERSON_NAME] / L"
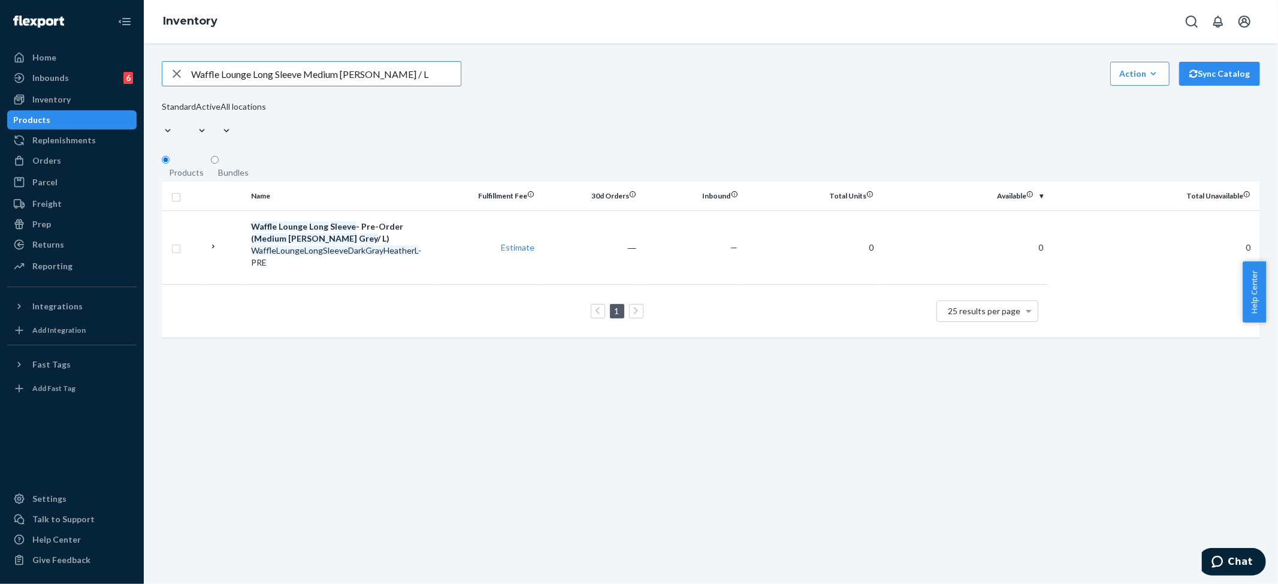
drag, startPoint x: 306, startPoint y: 77, endPoint x: 433, endPoint y: 79, distance: 127.0
click at [433, 79] on input "Waffle Lounge Long Sleeve Medium [PERSON_NAME] / L" at bounding box center [326, 74] width 270 height 24
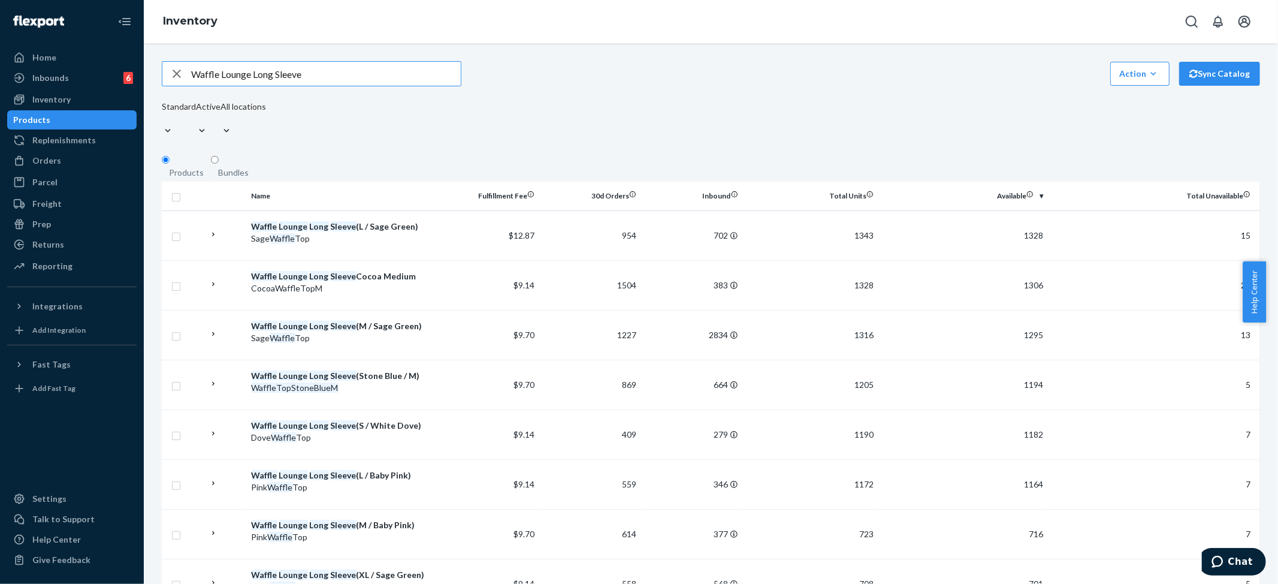
drag, startPoint x: 253, startPoint y: 78, endPoint x: 475, endPoint y: 107, distance: 224.1
click at [475, 107] on div "Waffle Lounge Long Sleeve Action Create product Create bundle Bulk create produ…" at bounding box center [711, 100] width 1098 height 79
type input "Waffle Lounge sweatpants"
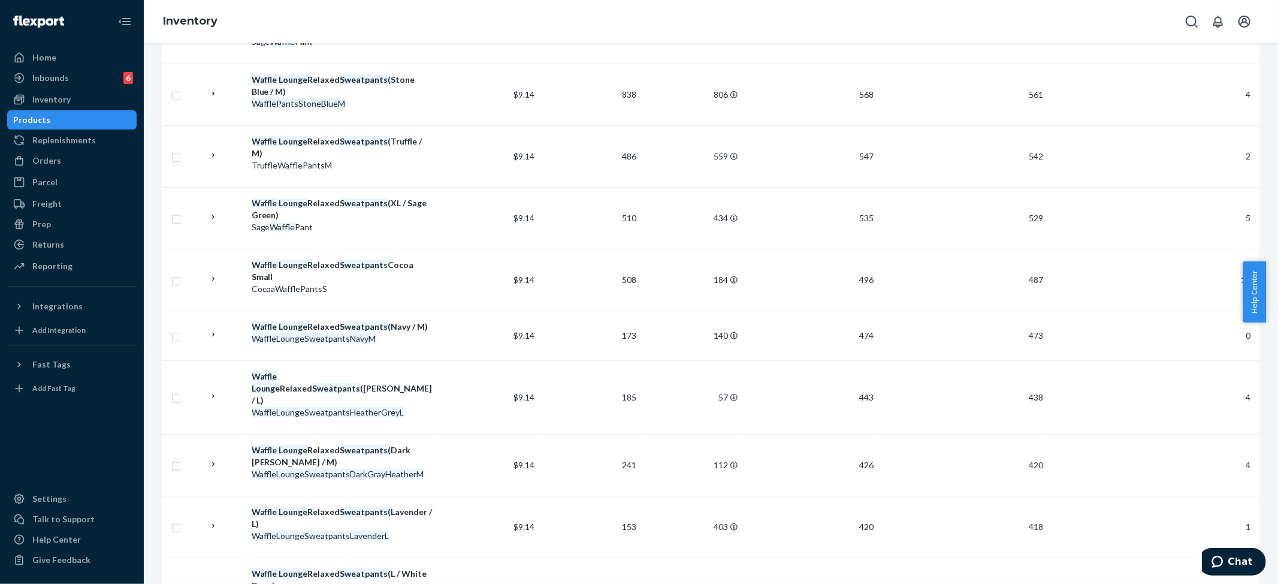
scroll to position [719, 0]
